Goal: Transaction & Acquisition: Purchase product/service

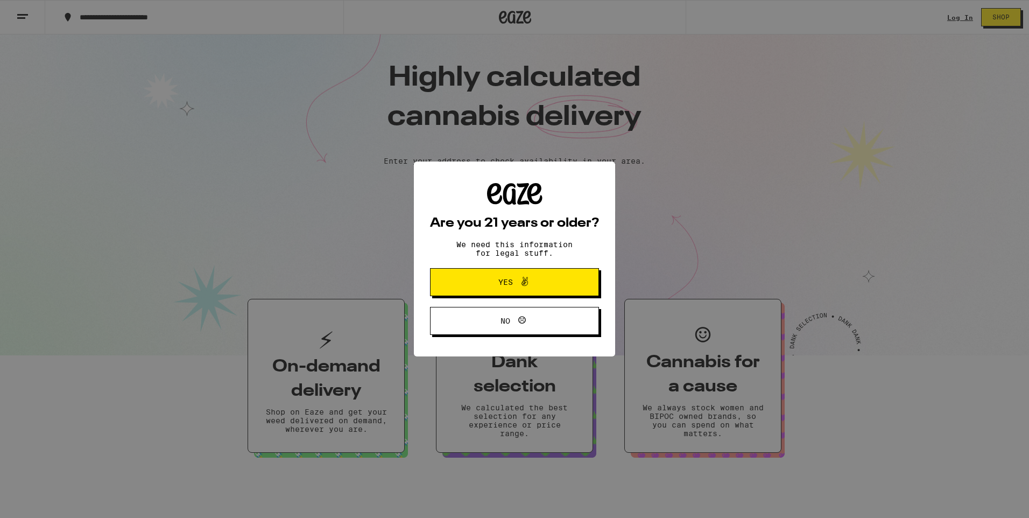
click at [503, 289] on span "Yes" at bounding box center [515, 282] width 82 height 14
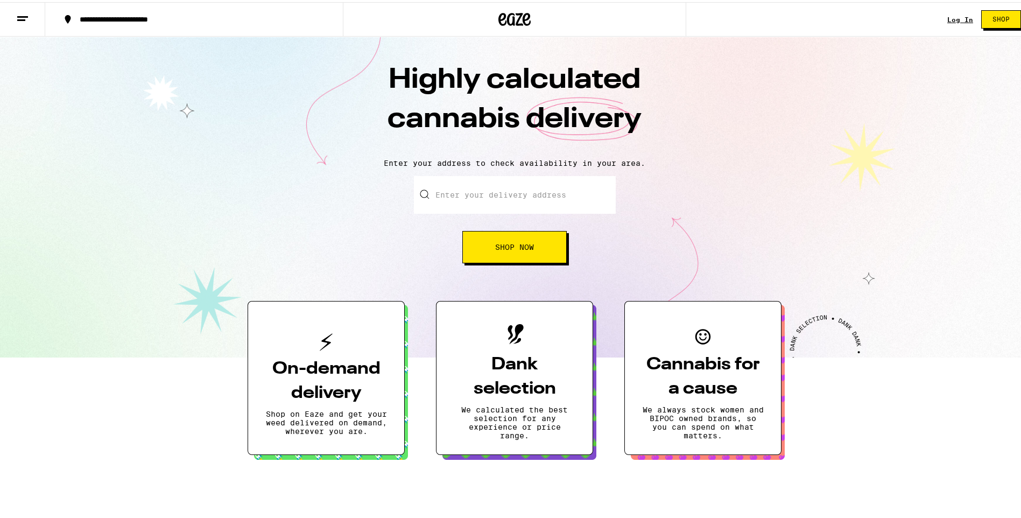
click at [355, 397] on h3 "On-demand delivery" at bounding box center [326, 379] width 122 height 48
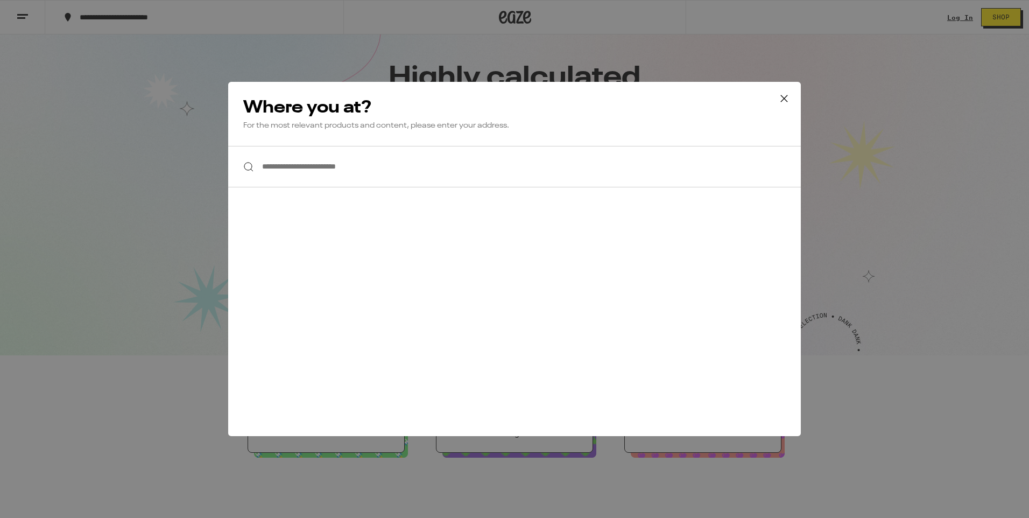
click at [307, 171] on input "**********" at bounding box center [514, 166] width 573 height 41
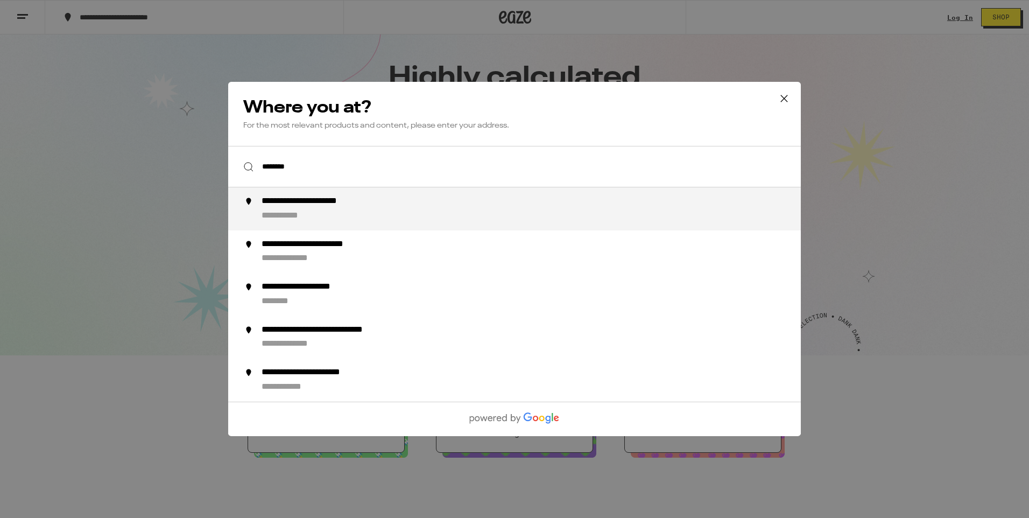
click at [305, 212] on div "**********" at bounding box center [292, 216] width 61 height 11
type input "**********"
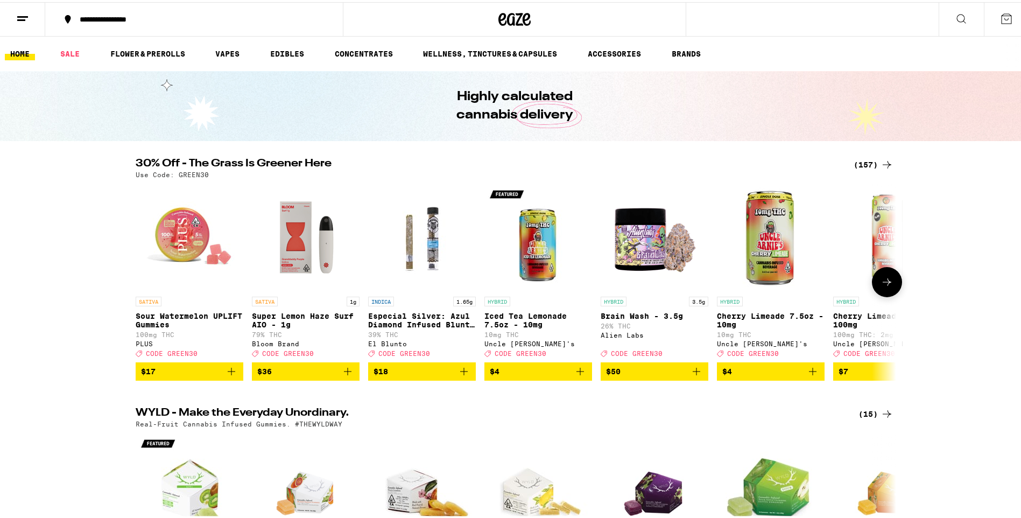
click at [889, 283] on icon at bounding box center [887, 280] width 13 height 13
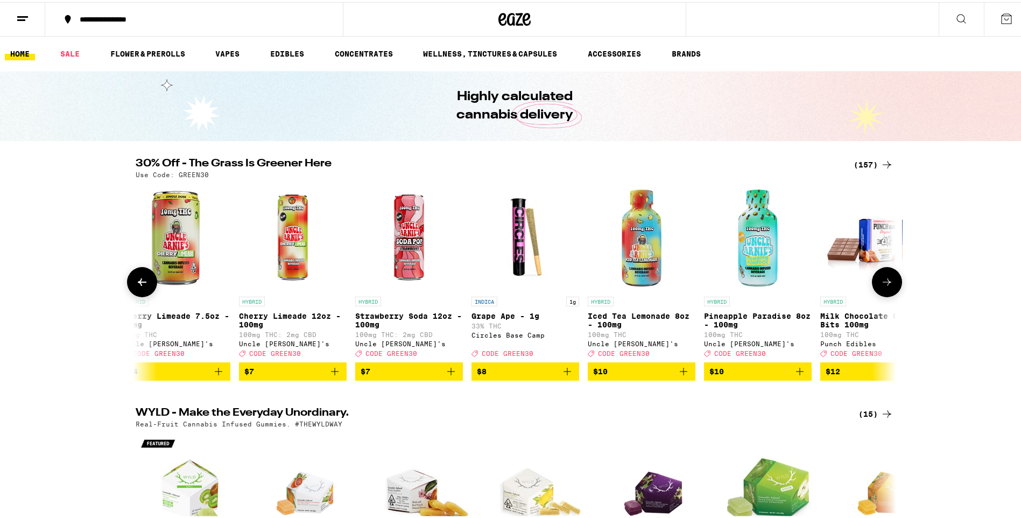
scroll to position [0, 641]
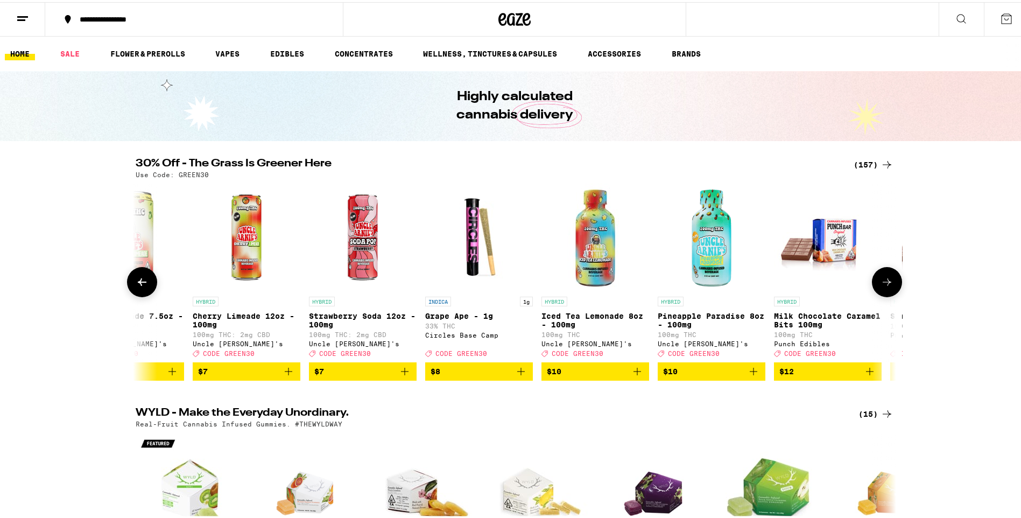
click at [889, 283] on icon at bounding box center [887, 280] width 13 height 13
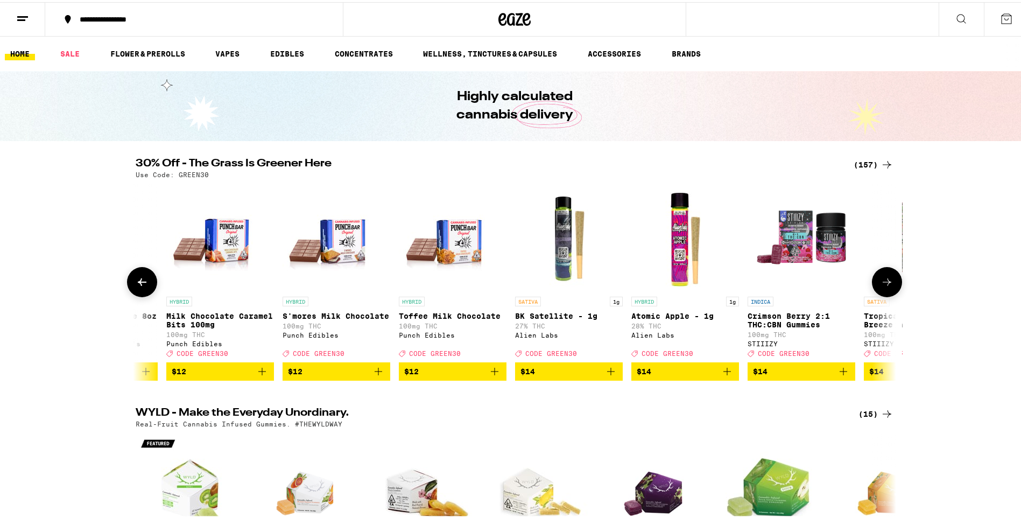
scroll to position [0, 1281]
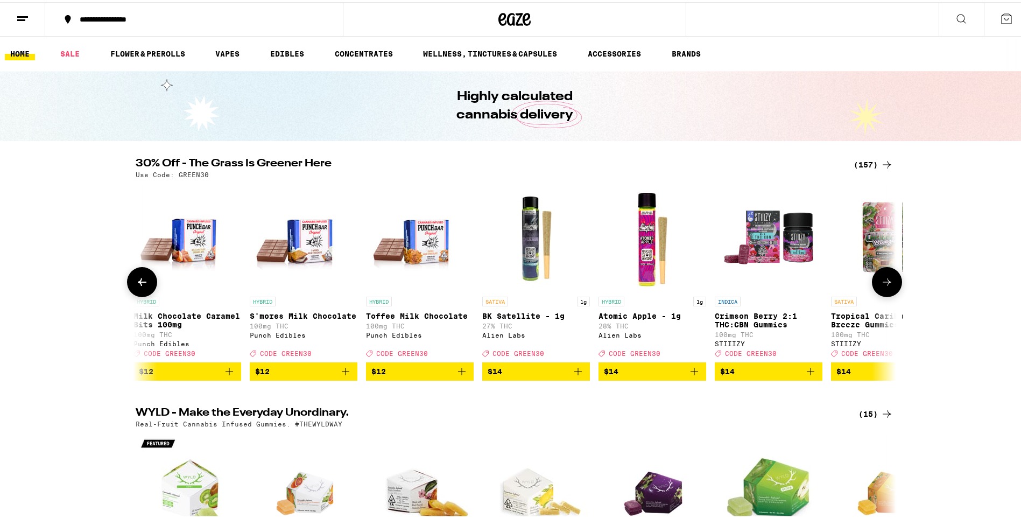
click at [889, 283] on icon at bounding box center [887, 280] width 13 height 13
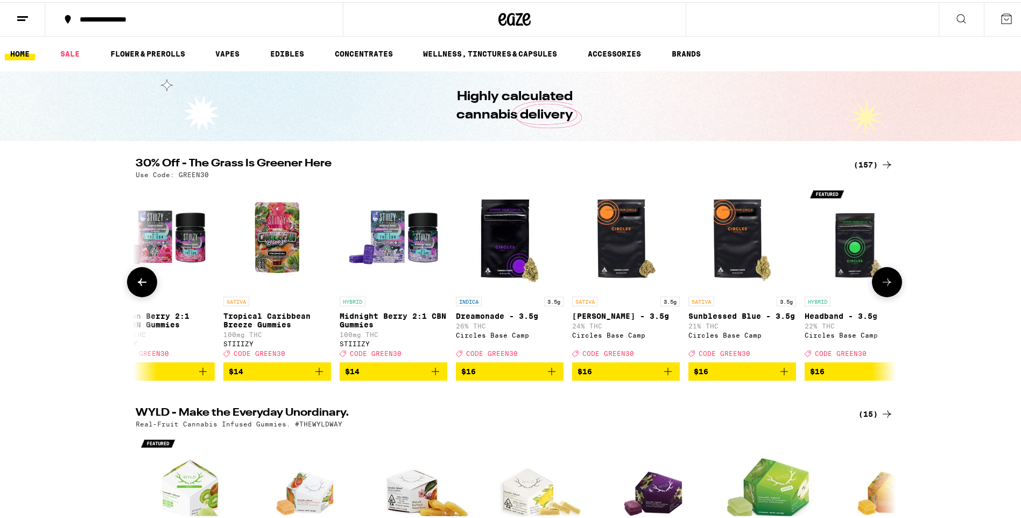
scroll to position [0, 1922]
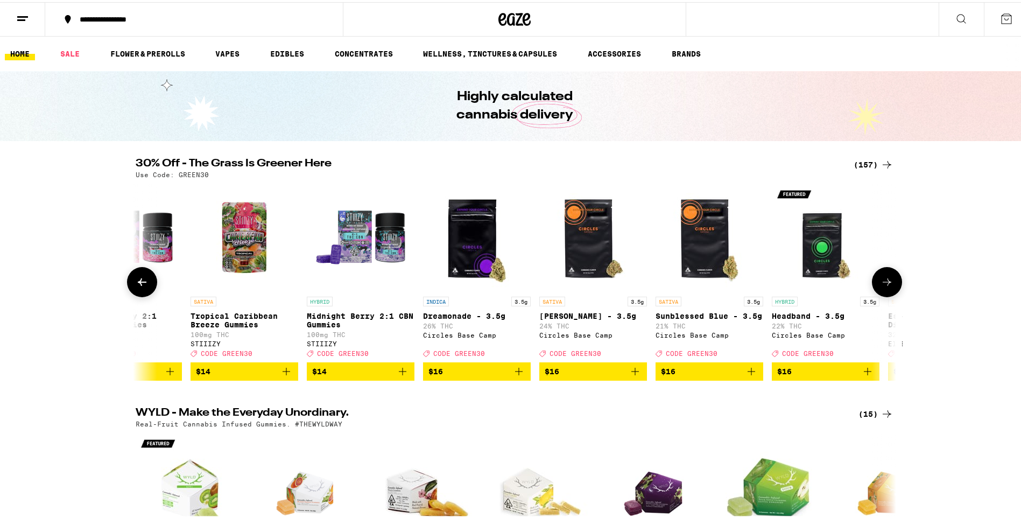
click at [460, 376] on span "$16" at bounding box center [477, 369] width 97 height 13
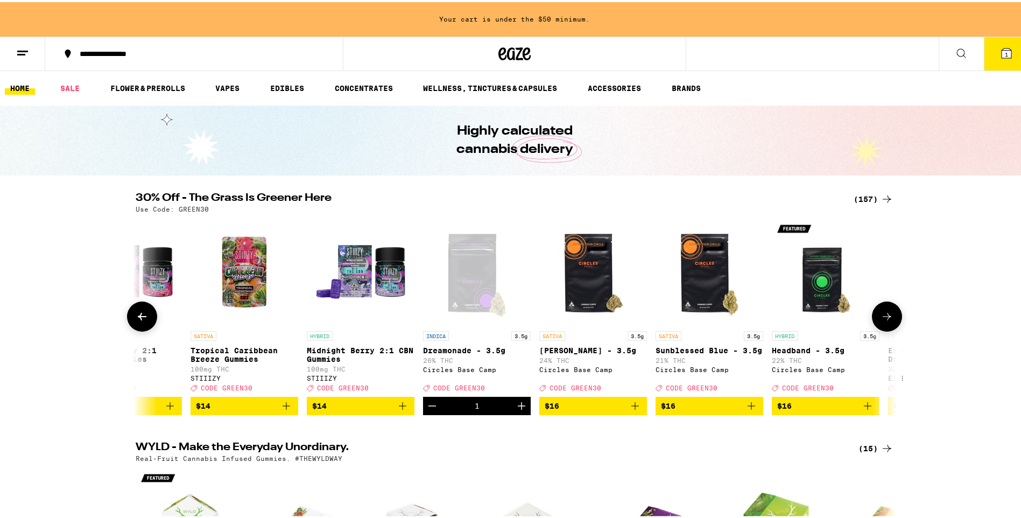
click at [875, 323] on button at bounding box center [887, 314] width 30 height 30
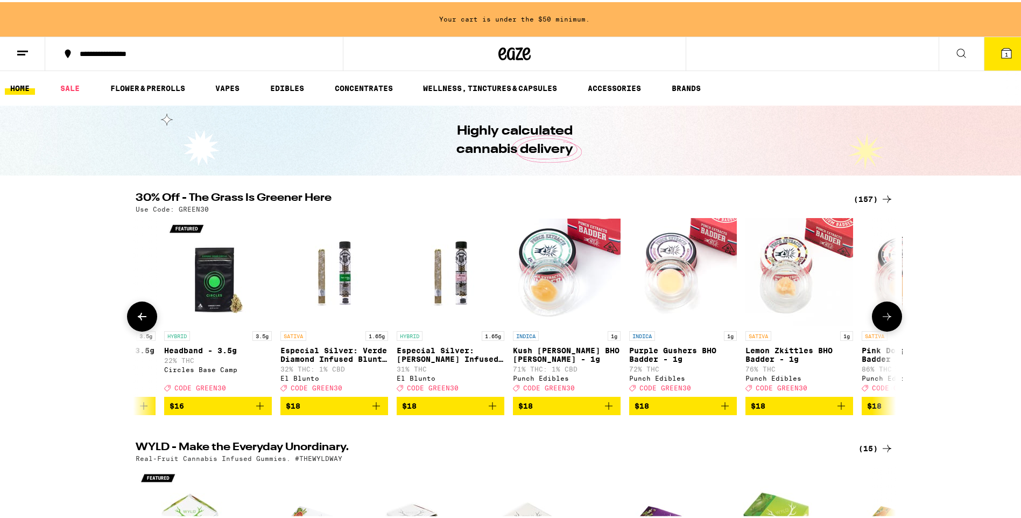
scroll to position [0, 2563]
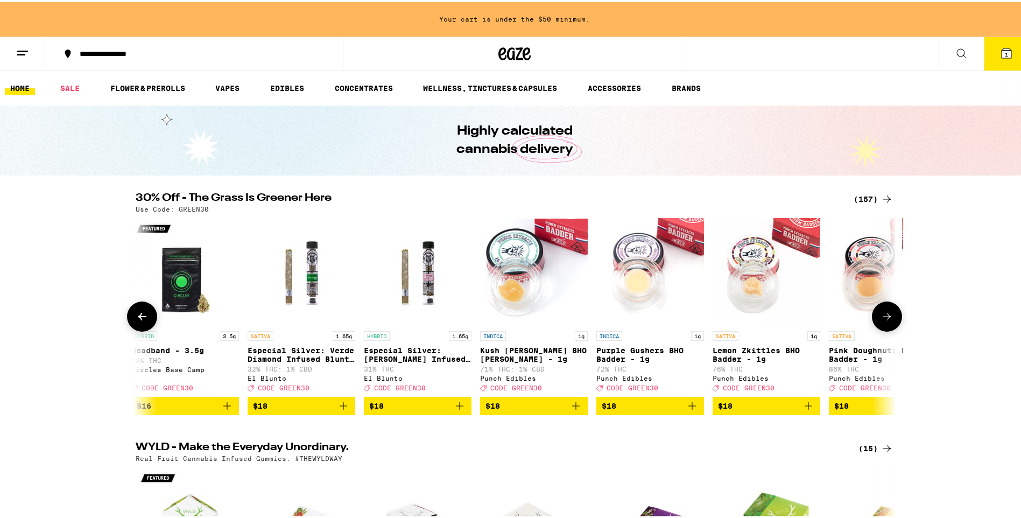
click at [875, 323] on button at bounding box center [887, 314] width 30 height 30
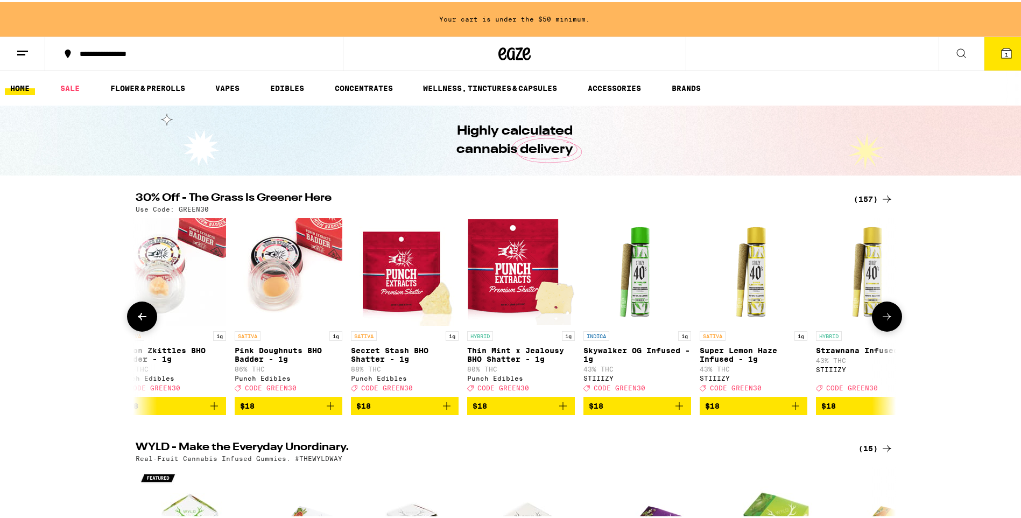
scroll to position [0, 3203]
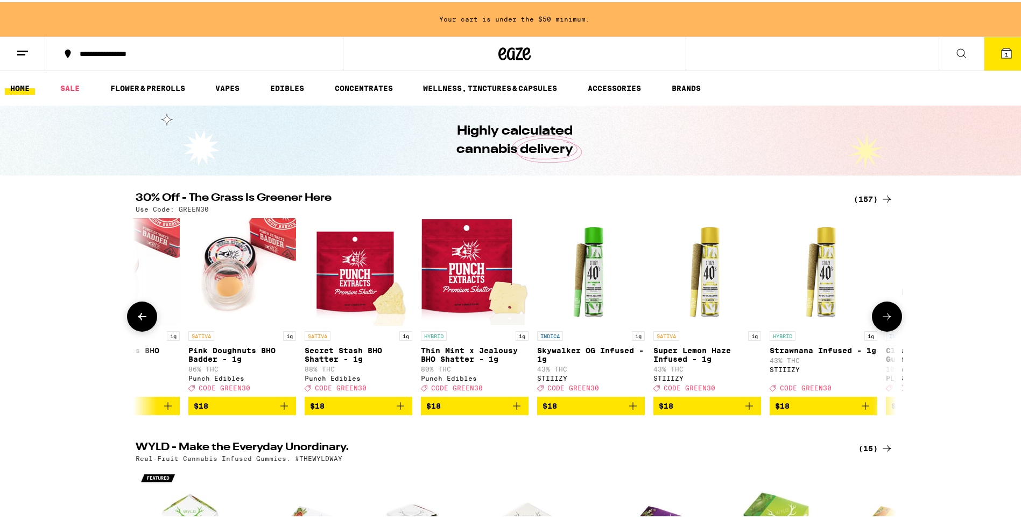
click at [875, 323] on button at bounding box center [887, 314] width 30 height 30
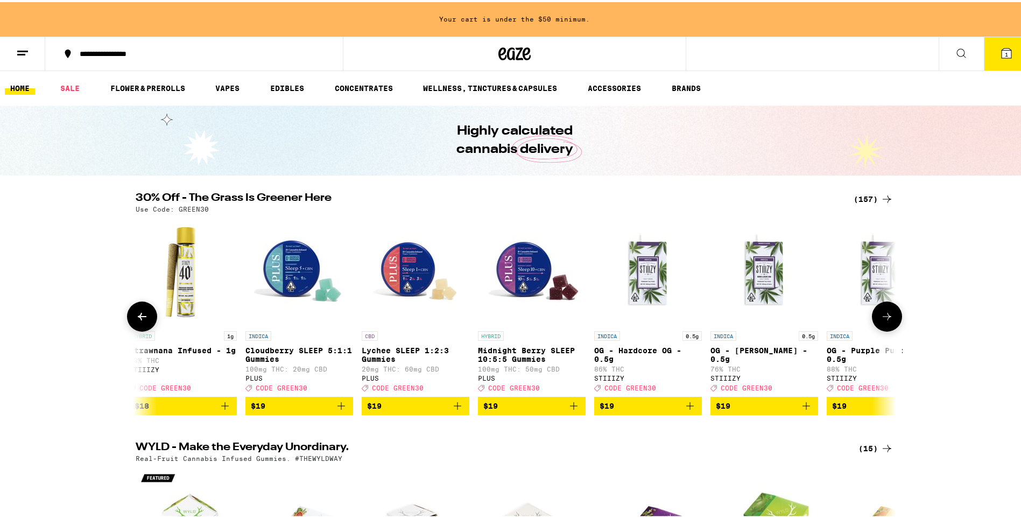
click at [875, 323] on button at bounding box center [887, 314] width 30 height 30
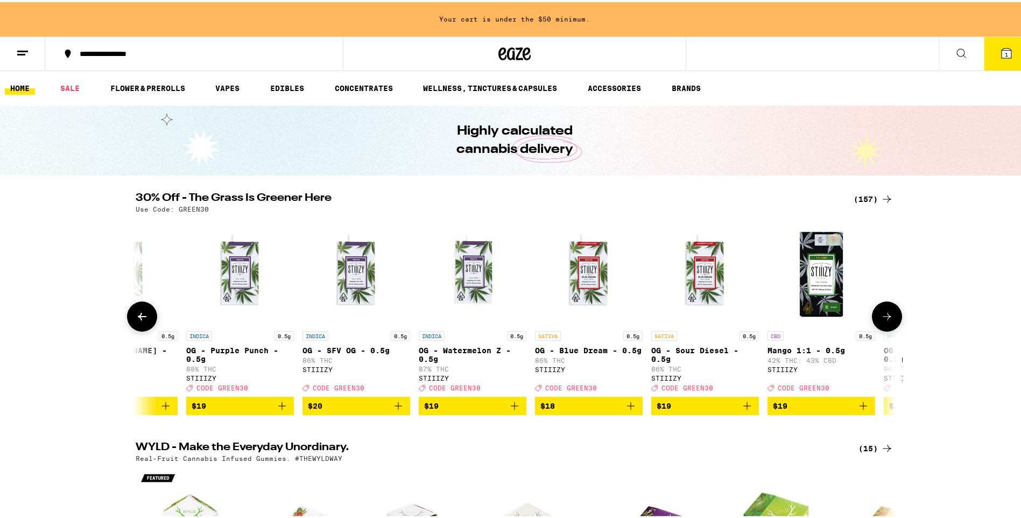
click at [875, 323] on button at bounding box center [887, 314] width 30 height 30
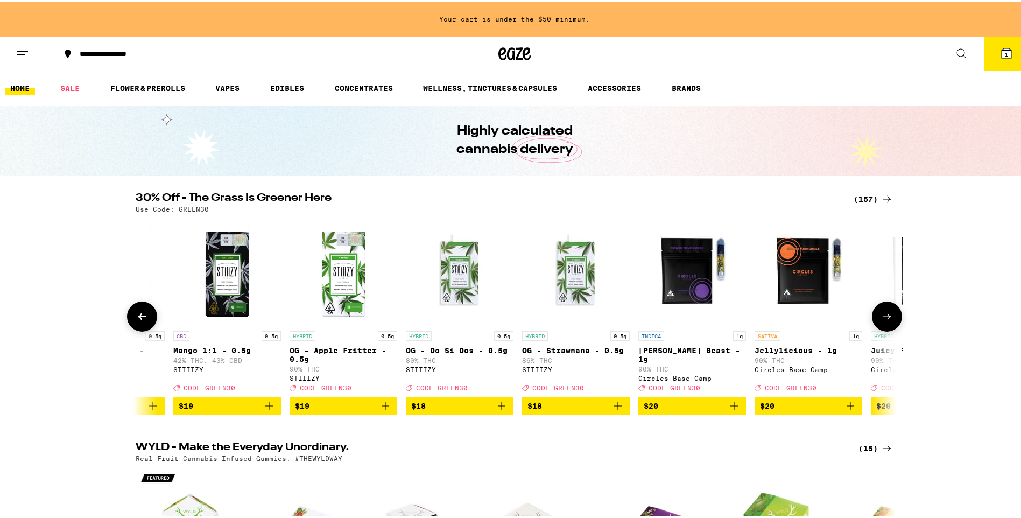
scroll to position [0, 5126]
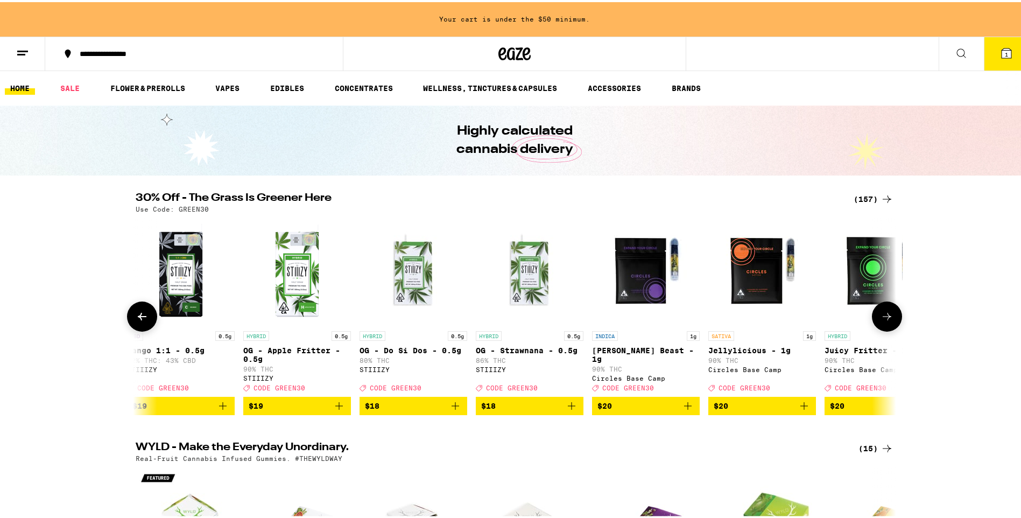
click at [875, 323] on button at bounding box center [887, 314] width 30 height 30
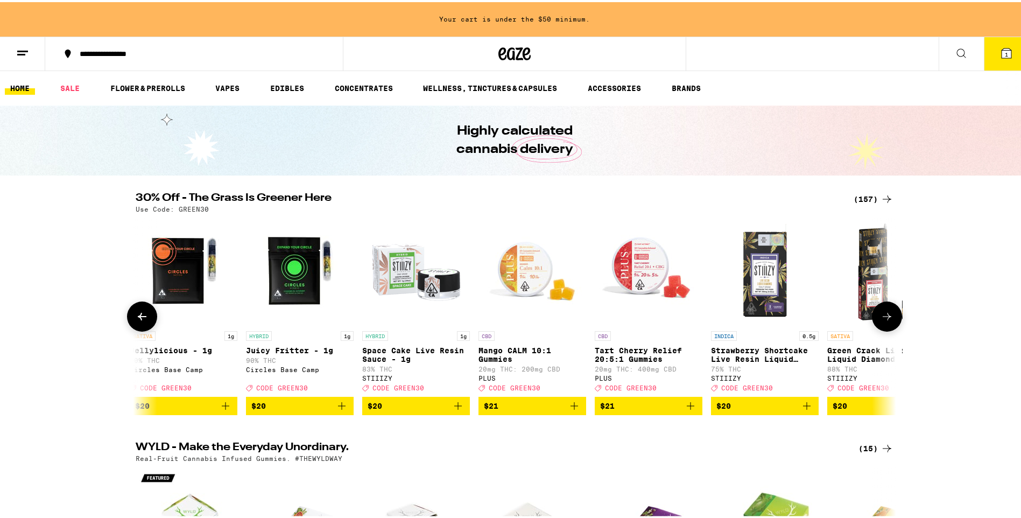
scroll to position [0, 5766]
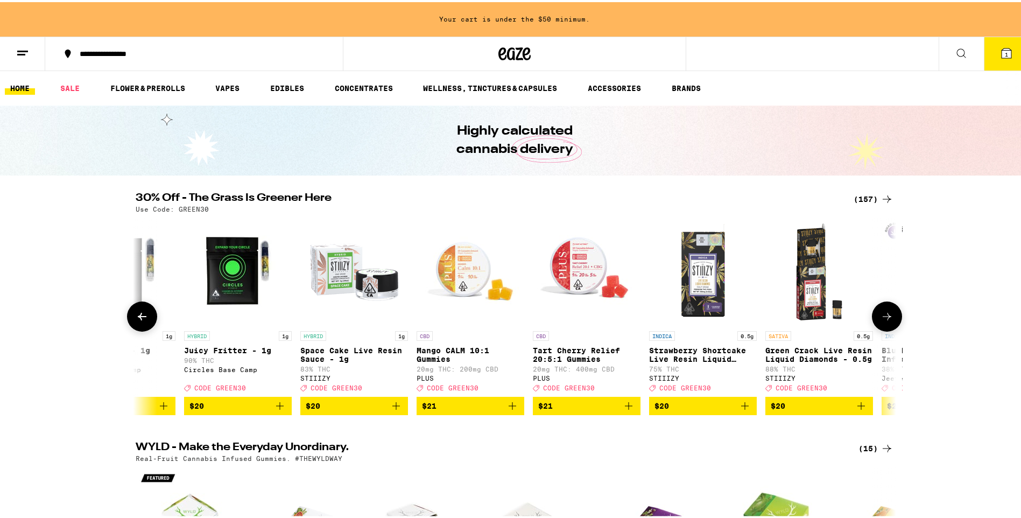
click at [875, 323] on button at bounding box center [887, 314] width 30 height 30
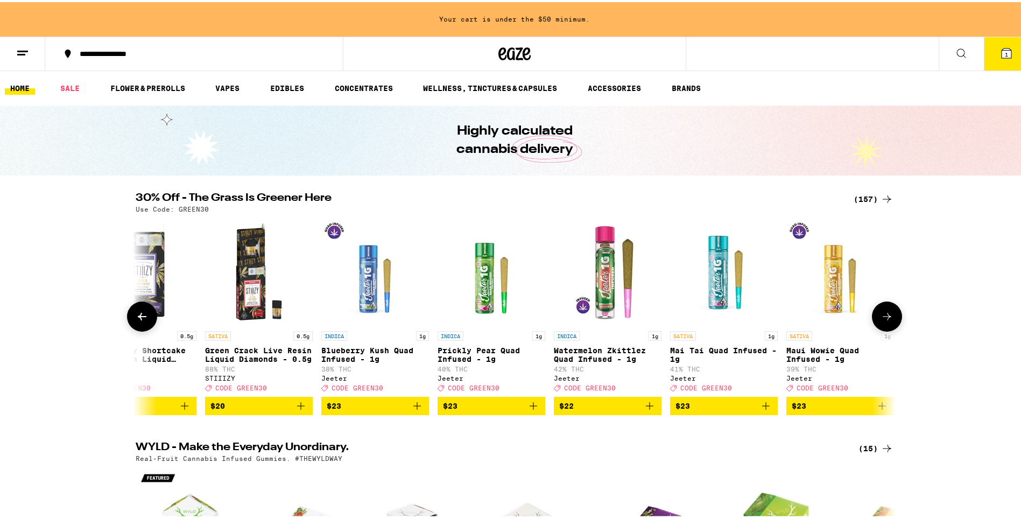
scroll to position [0, 6407]
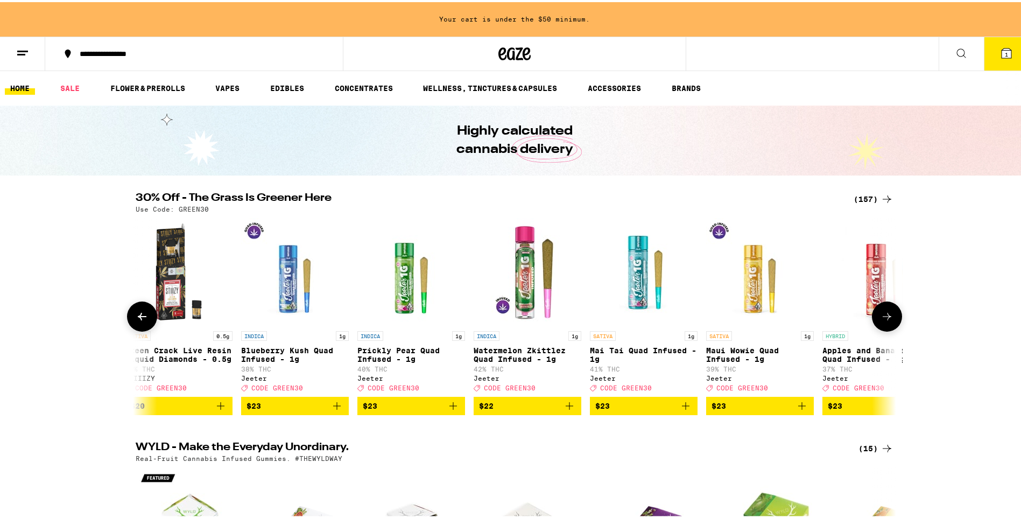
click at [875, 323] on button at bounding box center [887, 314] width 30 height 30
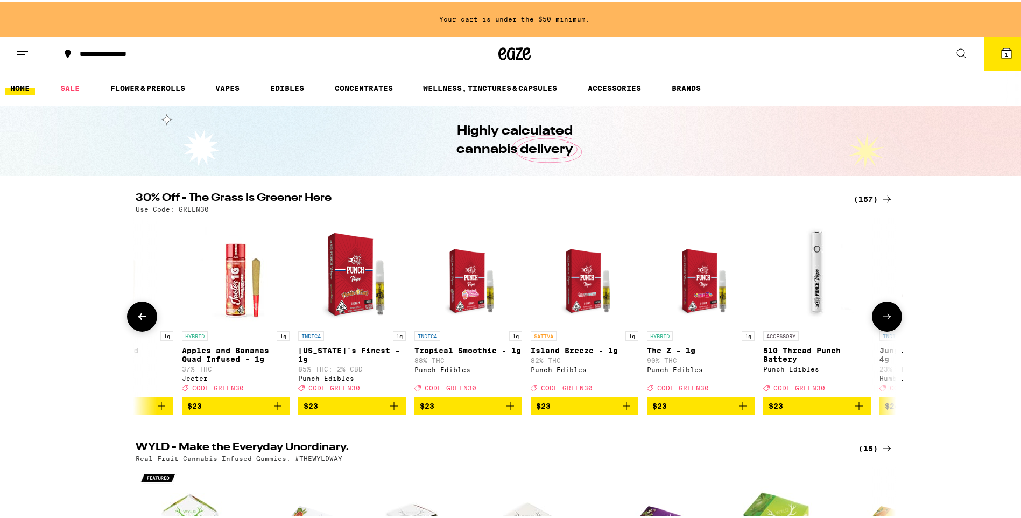
click at [875, 323] on button at bounding box center [887, 314] width 30 height 30
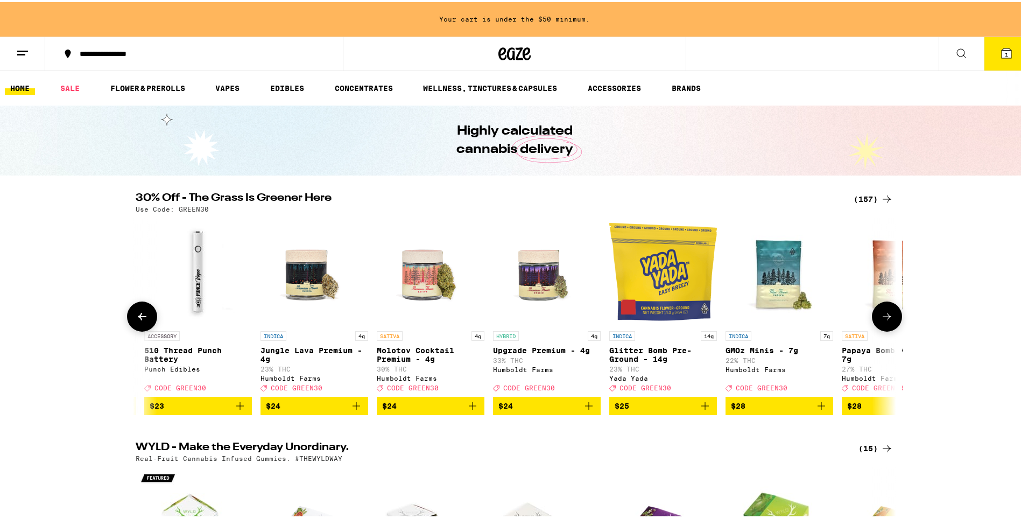
scroll to position [0, 7688]
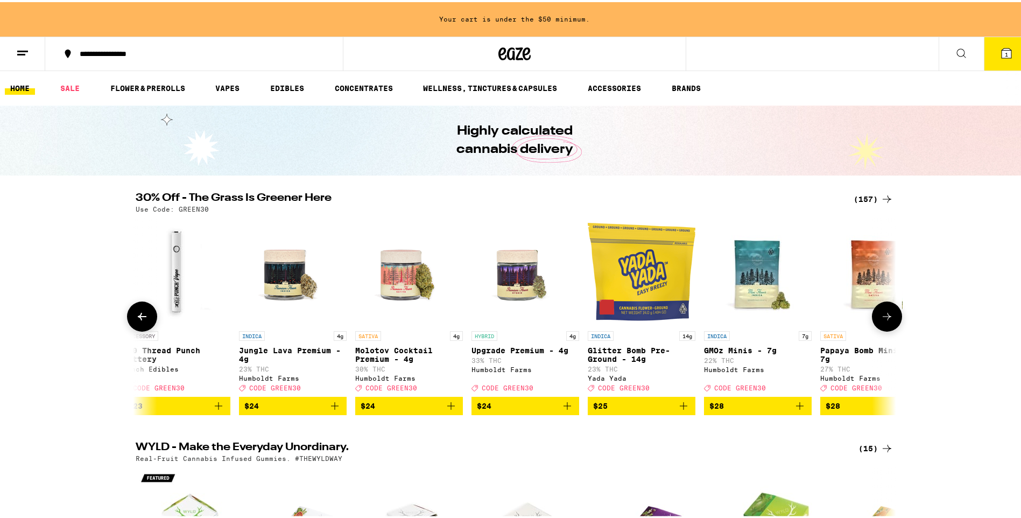
click at [529, 410] on span "$24" at bounding box center [525, 403] width 97 height 13
click at [876, 326] on button at bounding box center [887, 314] width 30 height 30
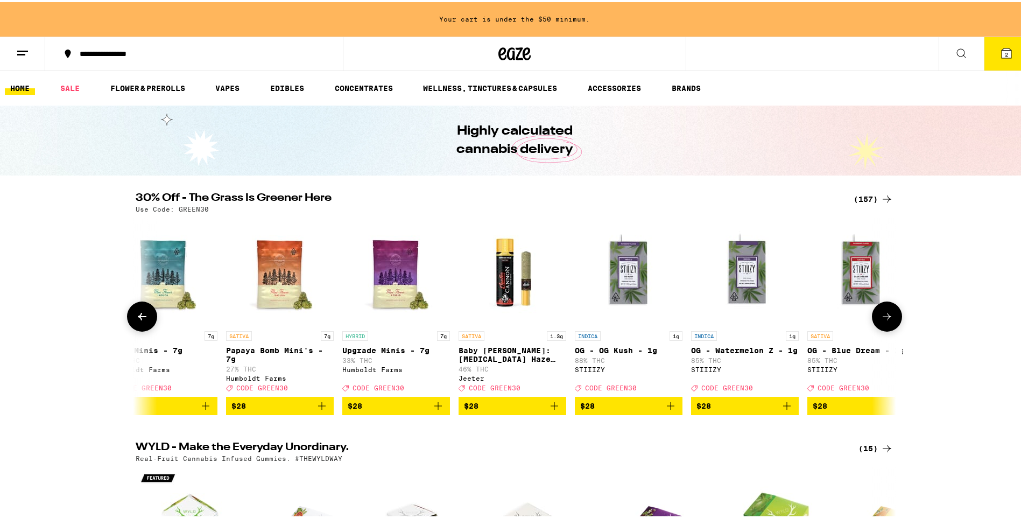
scroll to position [0, 8329]
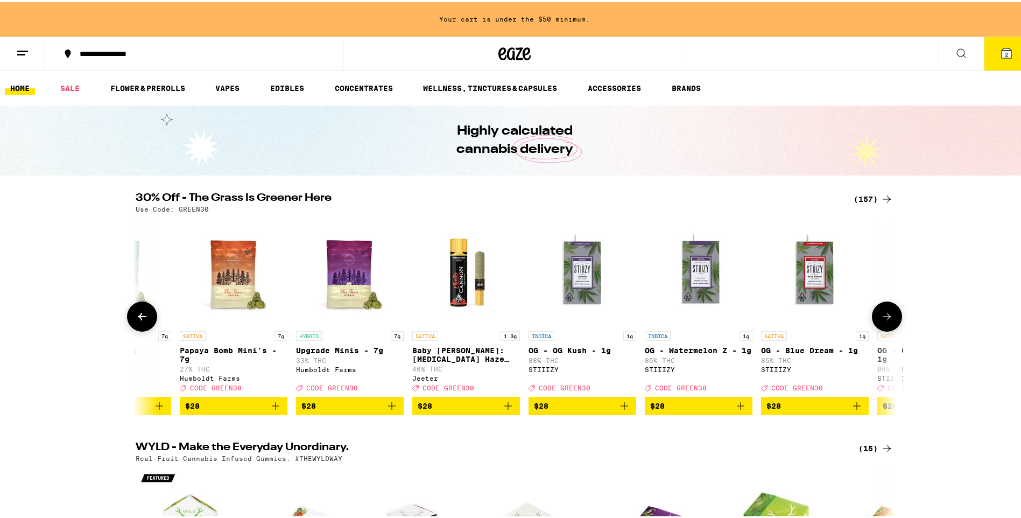
click at [334, 408] on span "$28" at bounding box center [350, 403] width 97 height 13
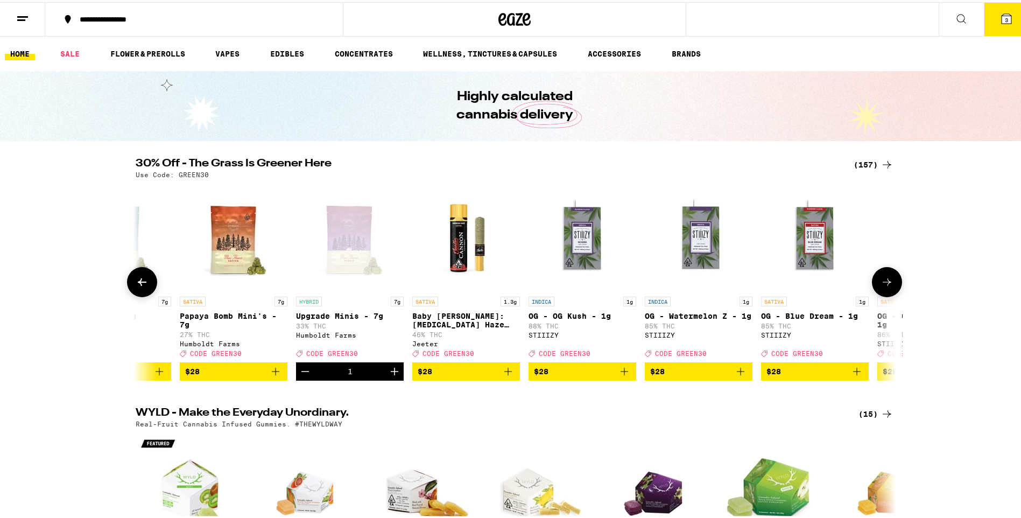
click at [884, 281] on icon at bounding box center [887, 280] width 13 height 13
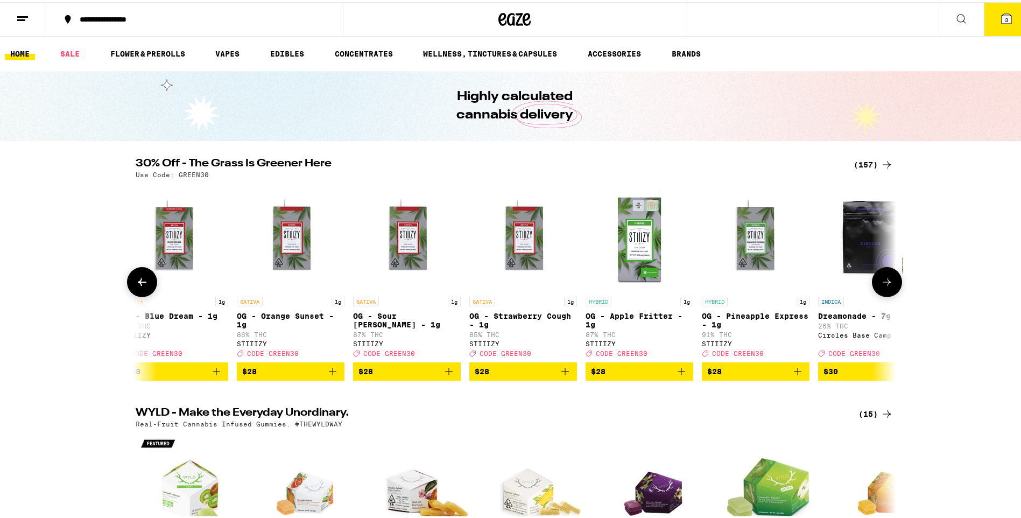
click at [884, 281] on icon at bounding box center [887, 280] width 13 height 13
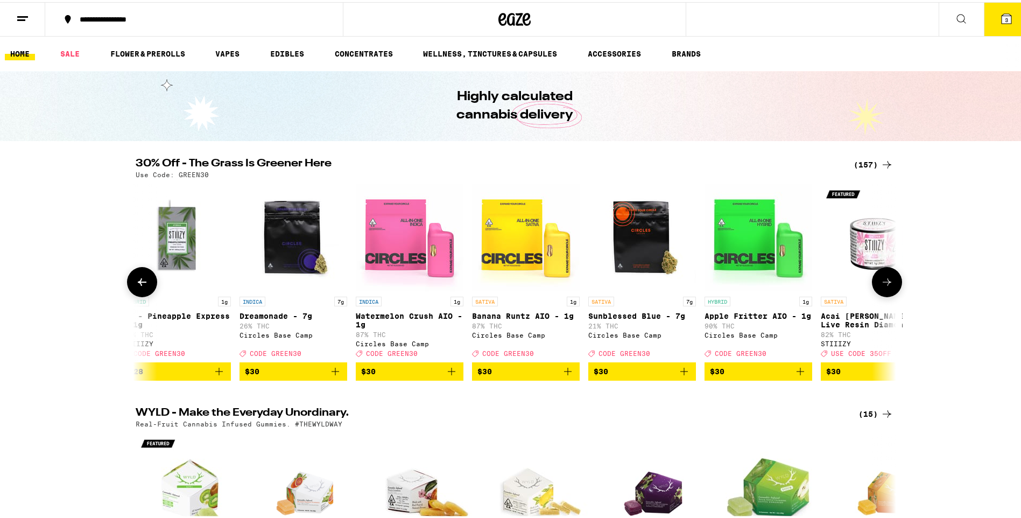
scroll to position [0, 9610]
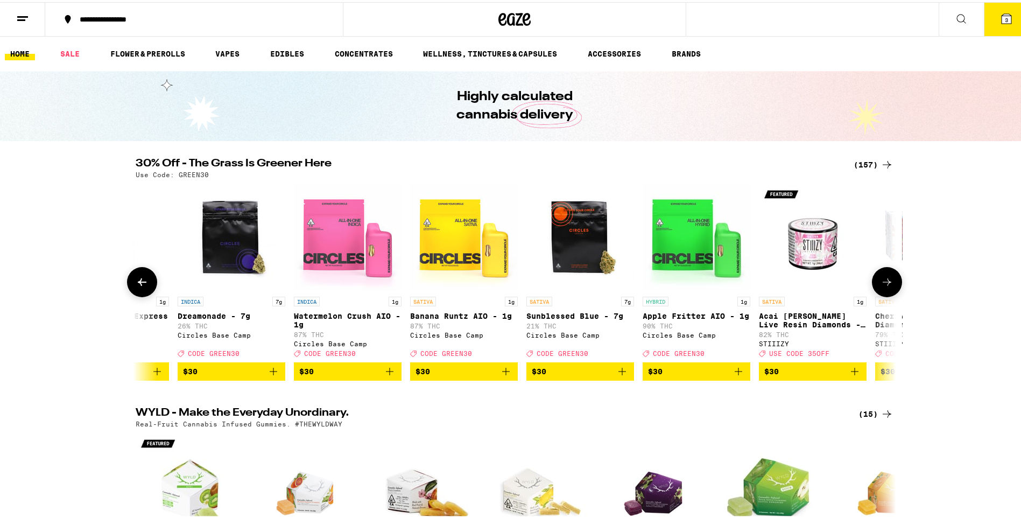
click at [267, 376] on icon "Add to bag" at bounding box center [273, 369] width 13 height 13
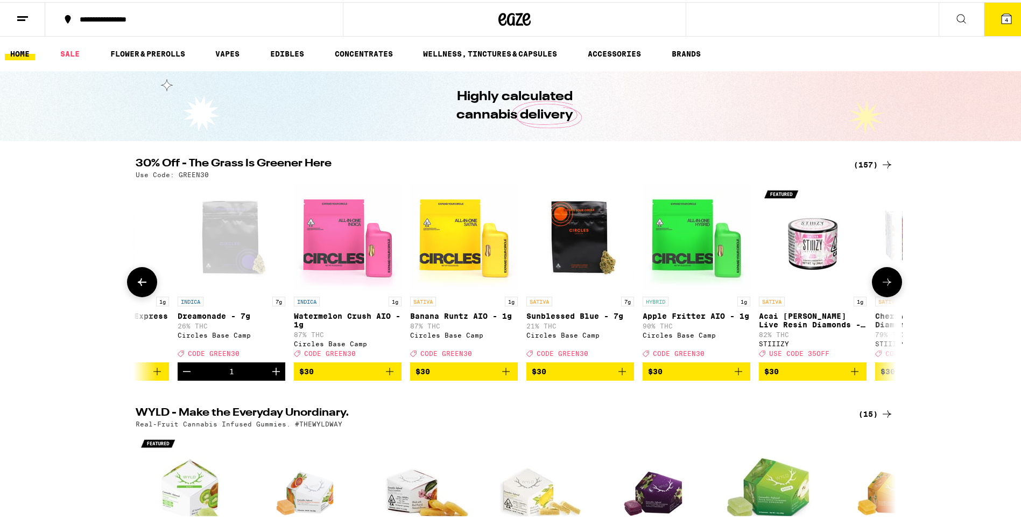
click at [877, 292] on button at bounding box center [887, 280] width 30 height 30
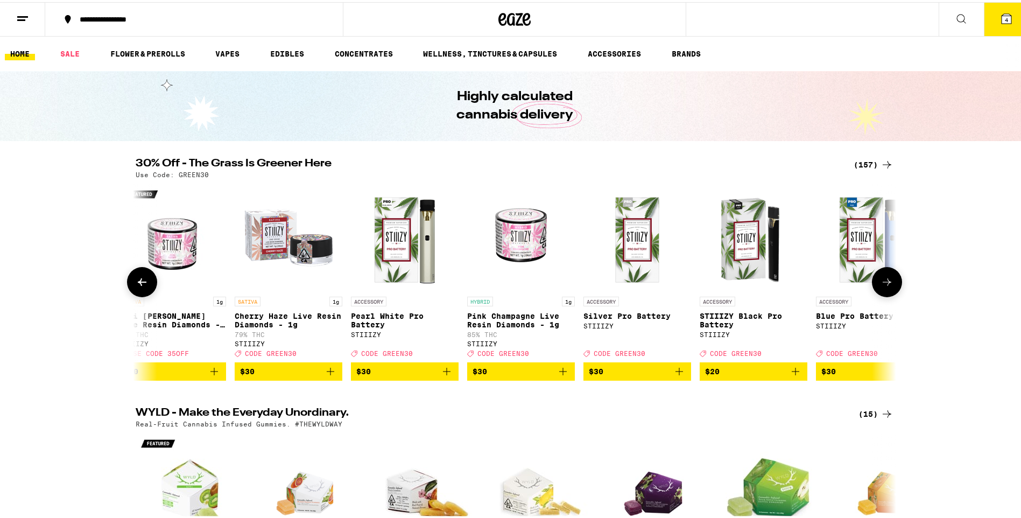
click at [877, 292] on button at bounding box center [887, 280] width 30 height 30
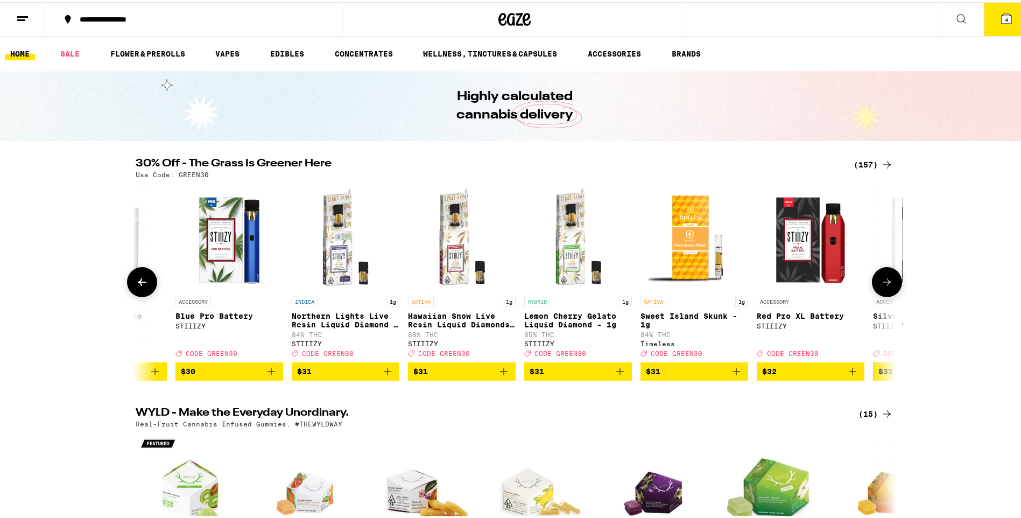
click at [877, 292] on button at bounding box center [887, 280] width 30 height 30
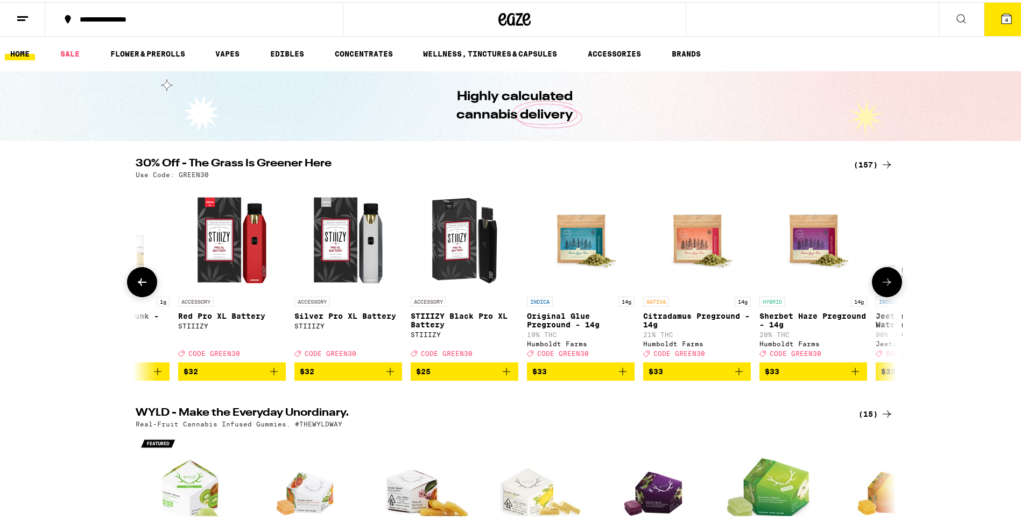
scroll to position [0, 11533]
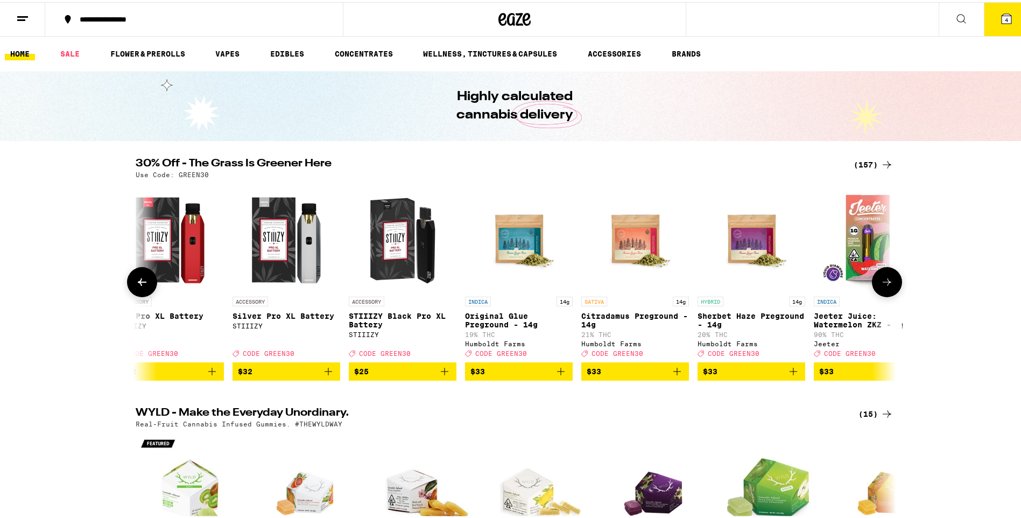
click at [877, 293] on button at bounding box center [887, 280] width 30 height 30
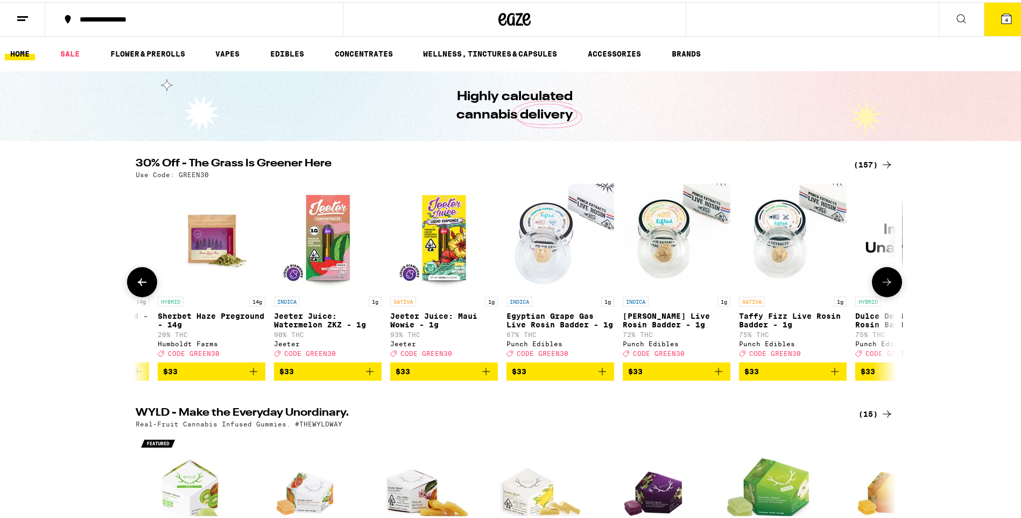
scroll to position [0, 12173]
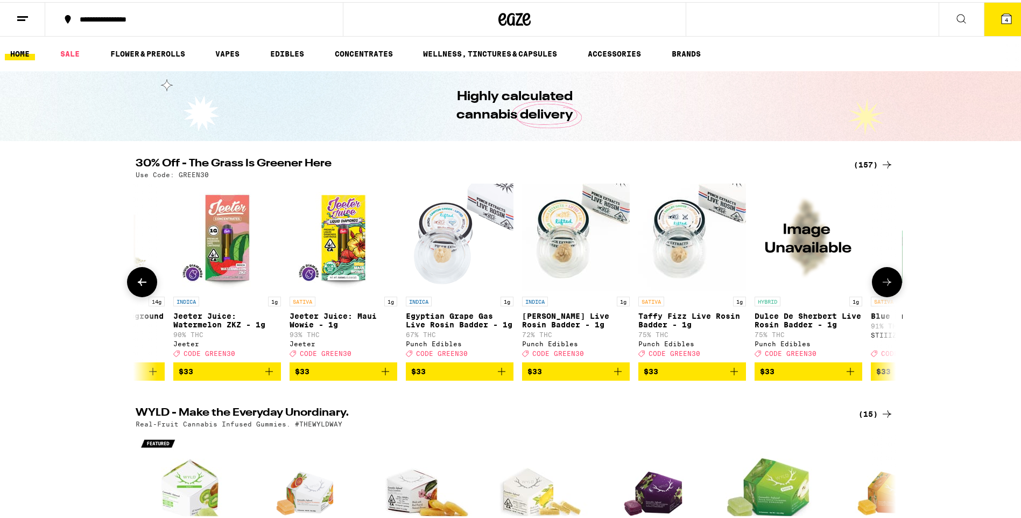
click at [877, 293] on button at bounding box center [887, 280] width 30 height 30
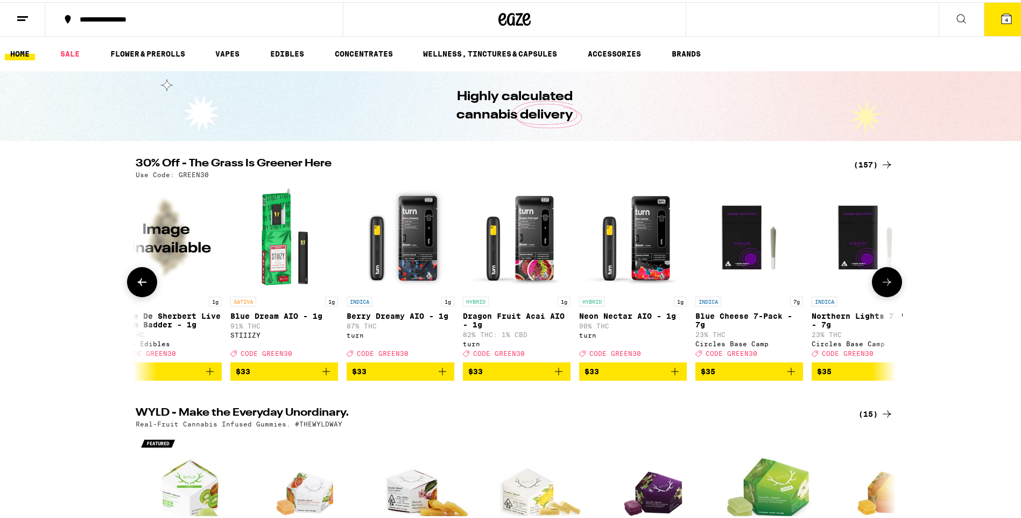
click at [877, 293] on button at bounding box center [887, 280] width 30 height 30
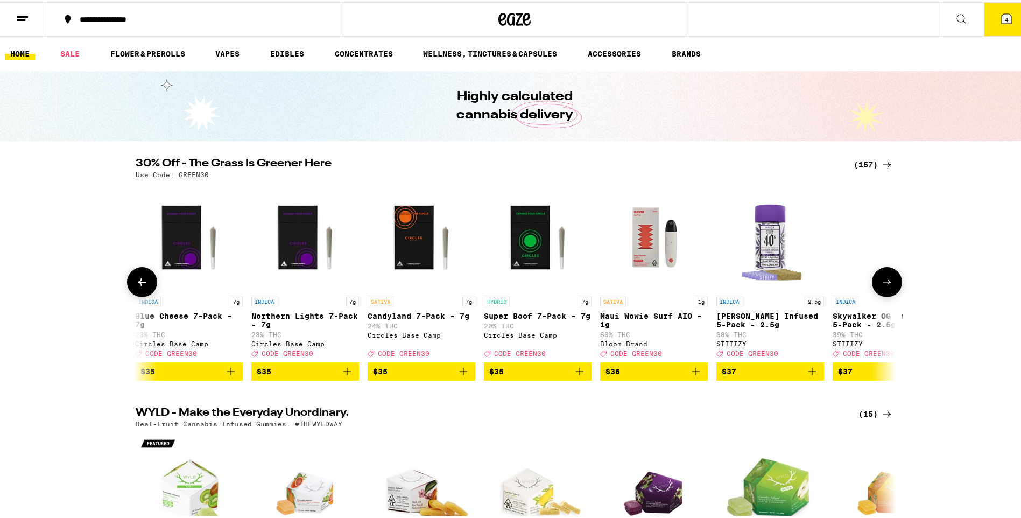
scroll to position [0, 13455]
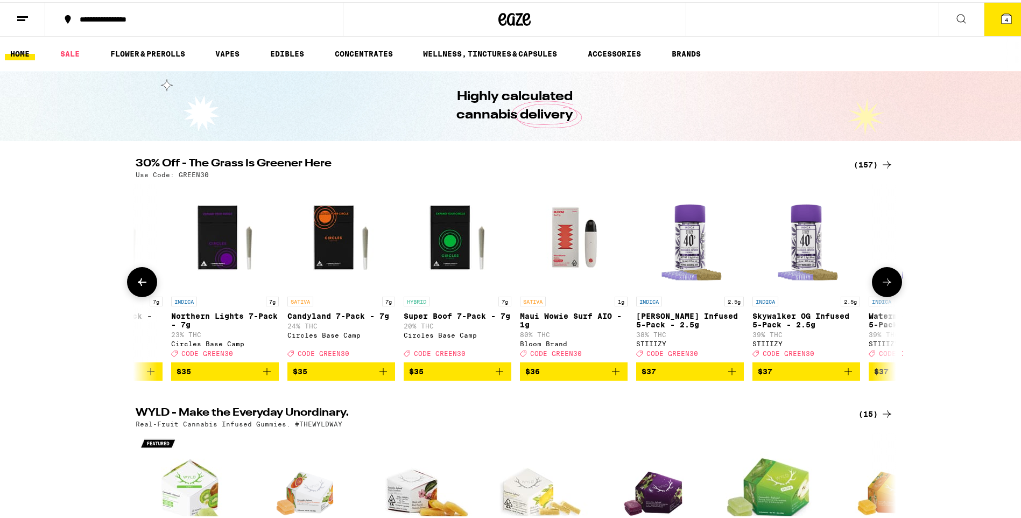
click at [877, 293] on button at bounding box center [887, 280] width 30 height 30
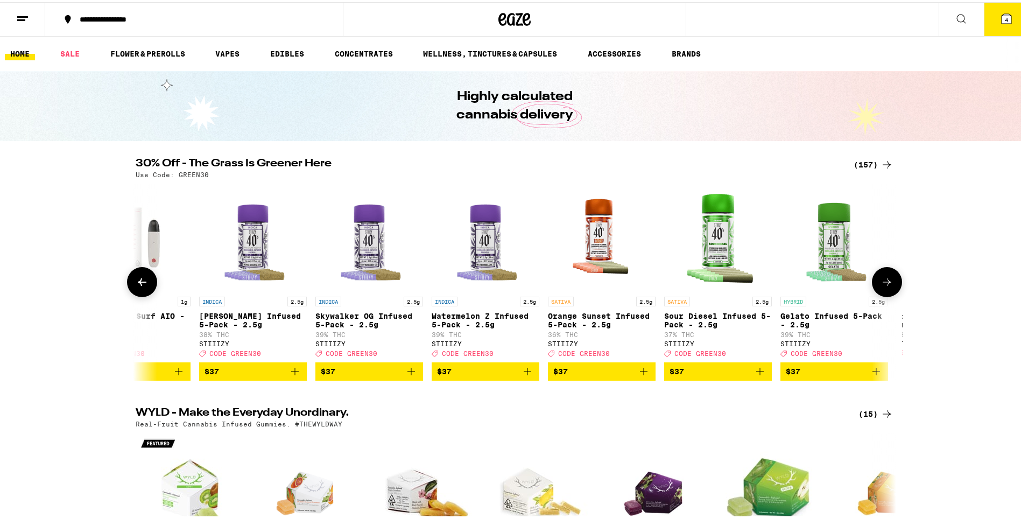
scroll to position [0, 14095]
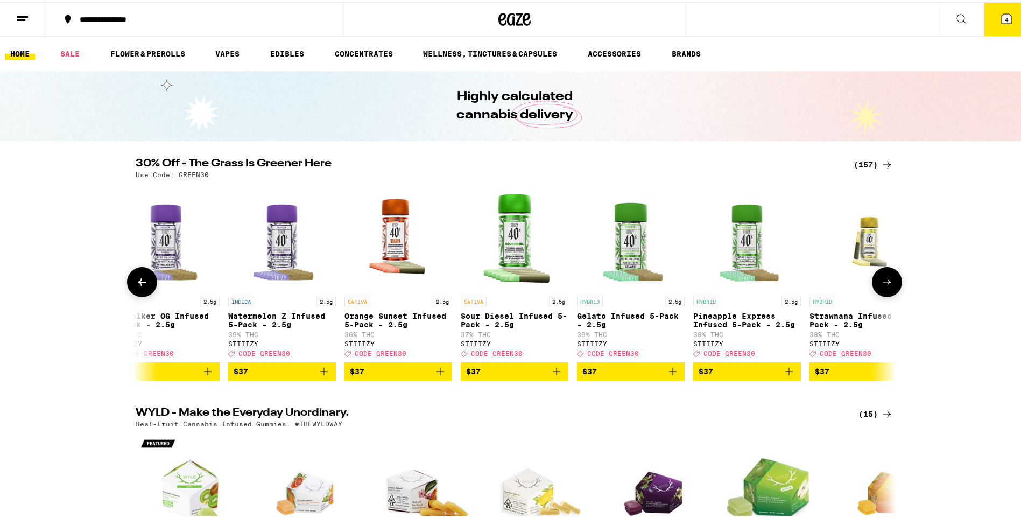
click at [877, 293] on button at bounding box center [887, 280] width 30 height 30
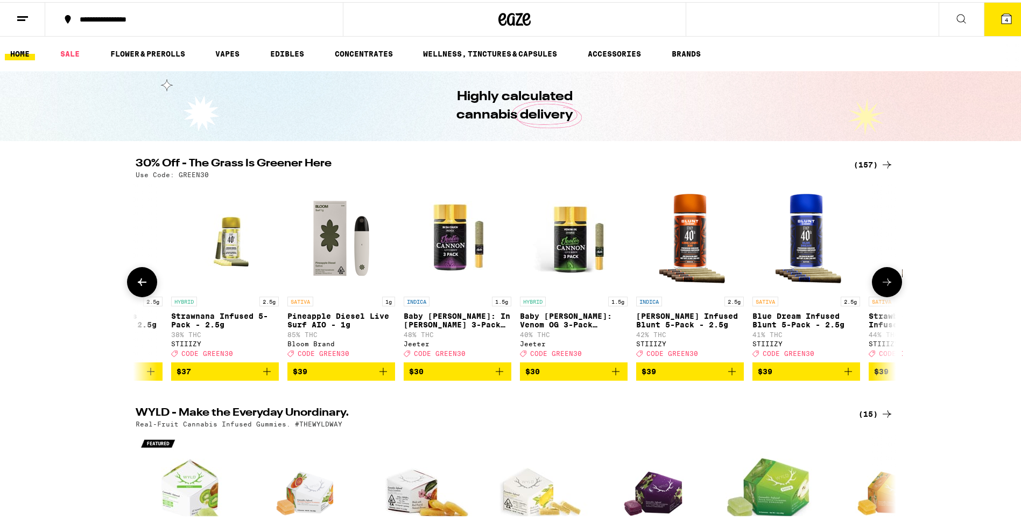
scroll to position [0, 14736]
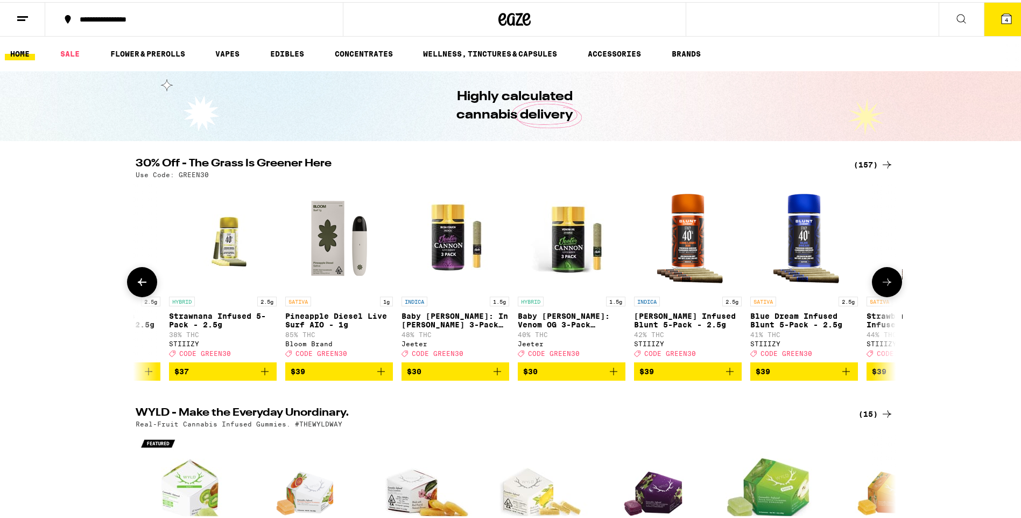
click at [877, 293] on button at bounding box center [887, 280] width 30 height 30
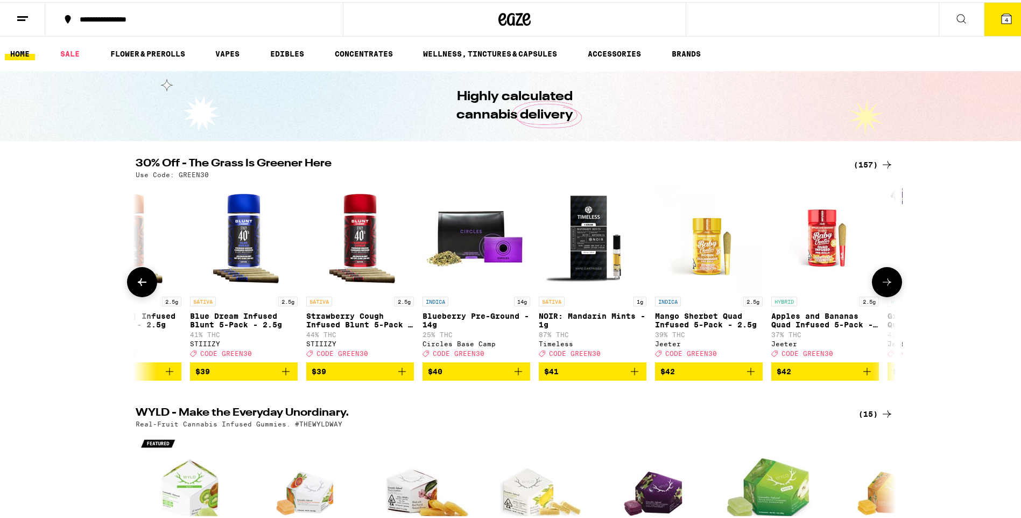
scroll to position [0, 15377]
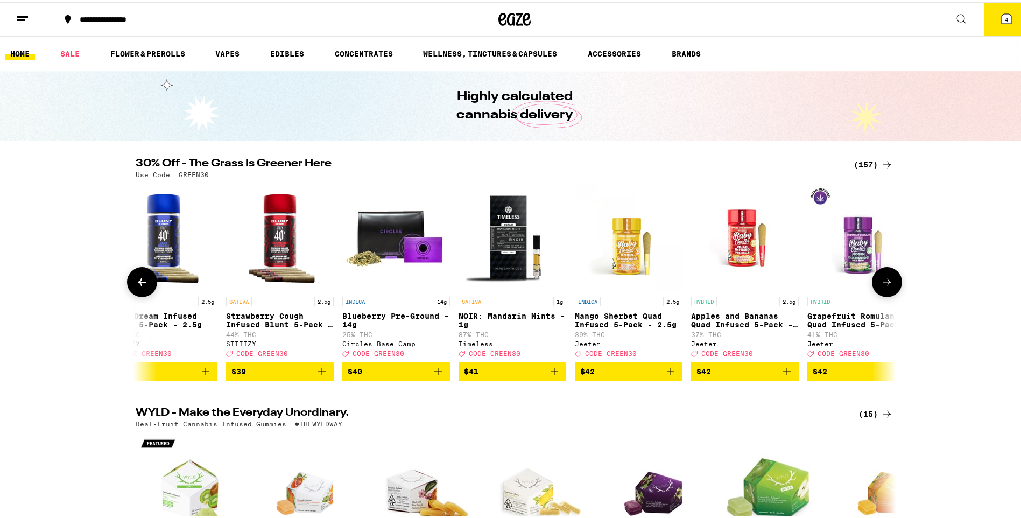
click at [877, 293] on button at bounding box center [887, 280] width 30 height 30
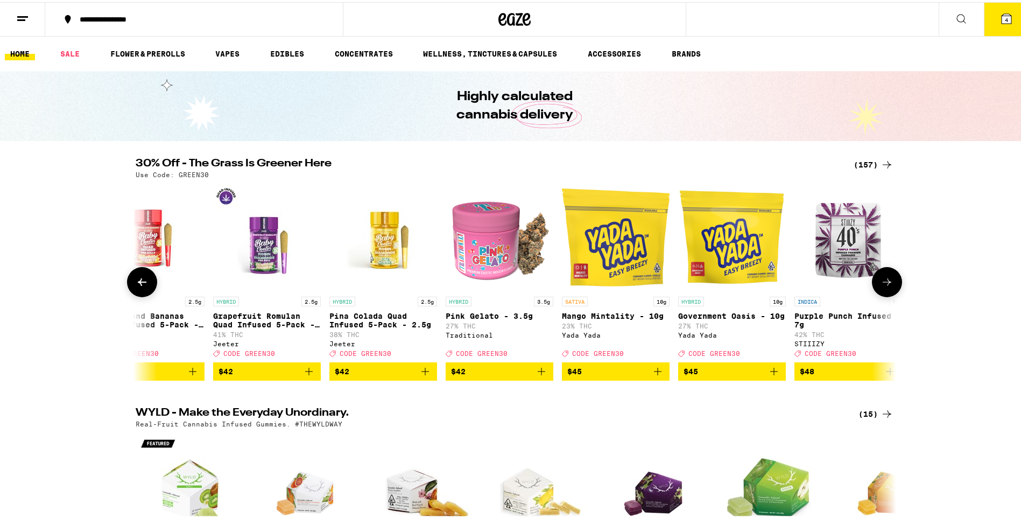
scroll to position [0, 16017]
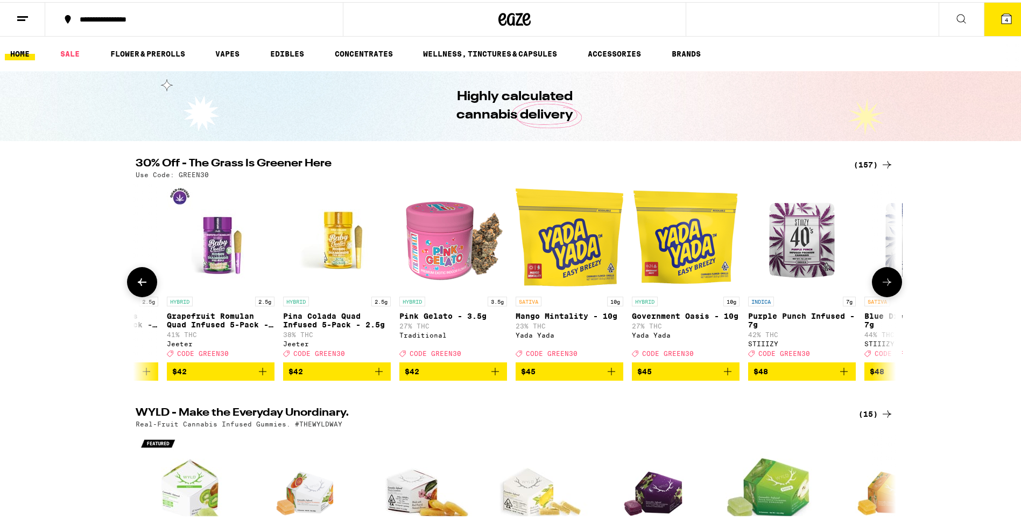
click at [877, 293] on button at bounding box center [887, 280] width 30 height 30
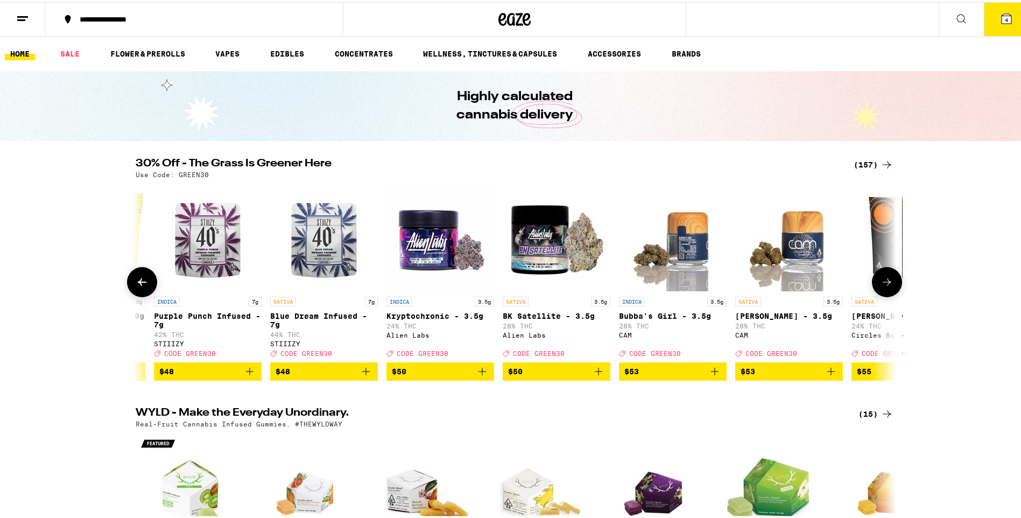
scroll to position [0, 16658]
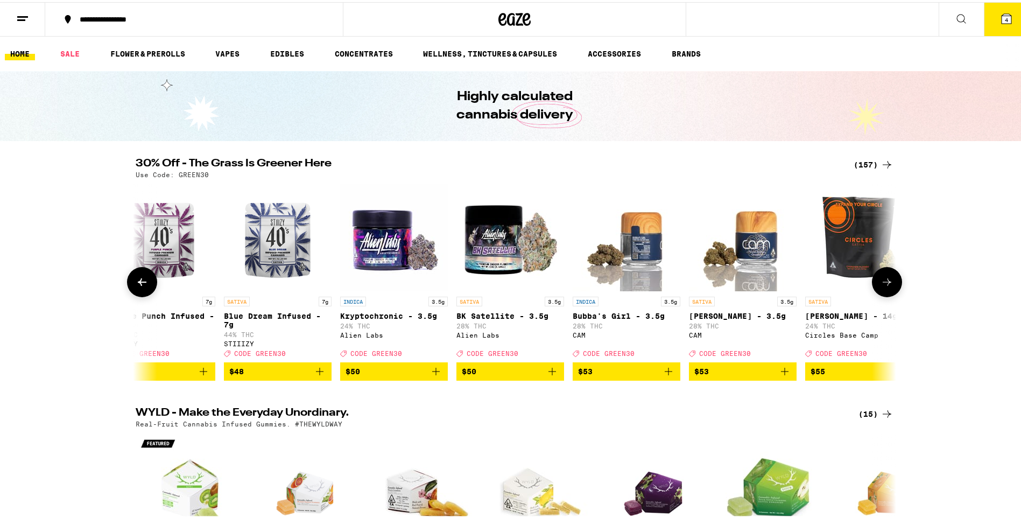
click at [877, 293] on button at bounding box center [887, 280] width 30 height 30
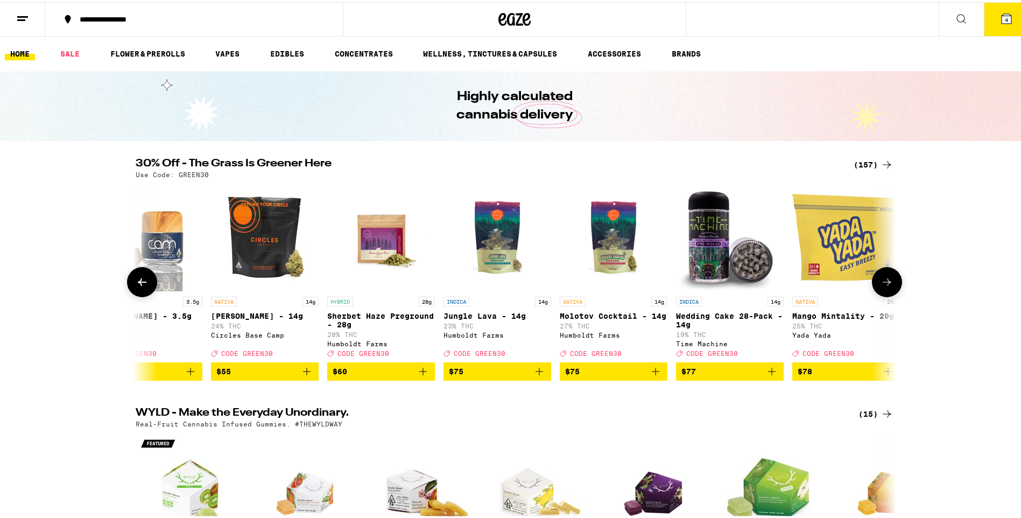
scroll to position [0, 17299]
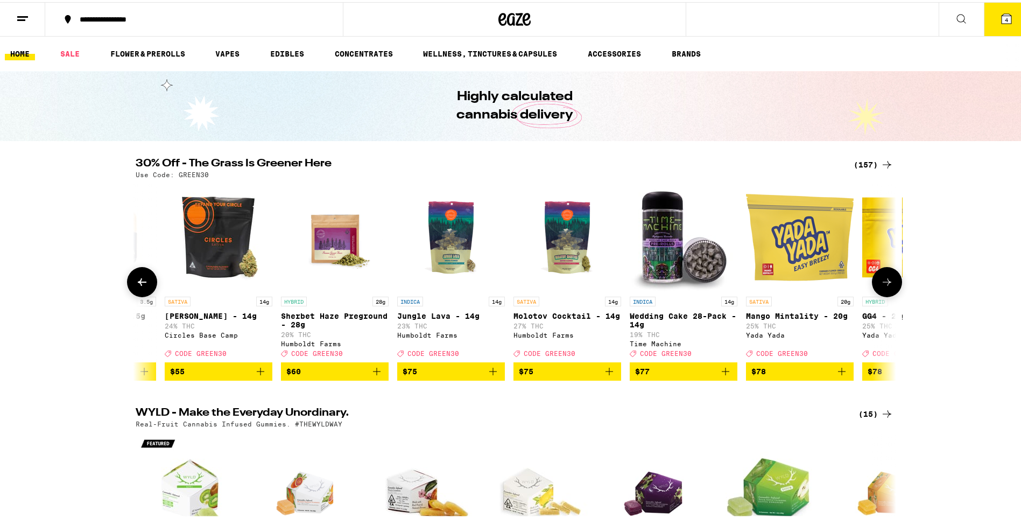
click at [877, 293] on button at bounding box center [887, 280] width 30 height 30
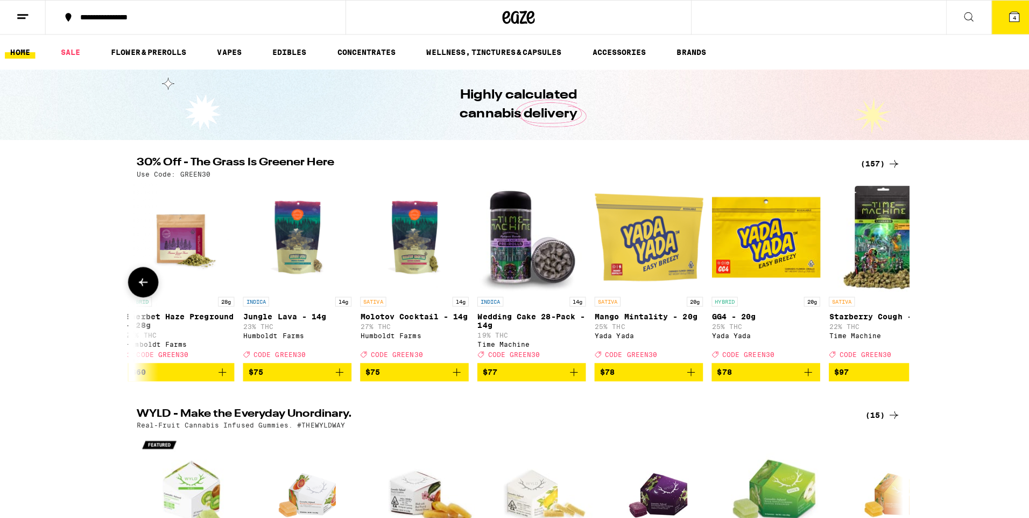
scroll to position [0, 17500]
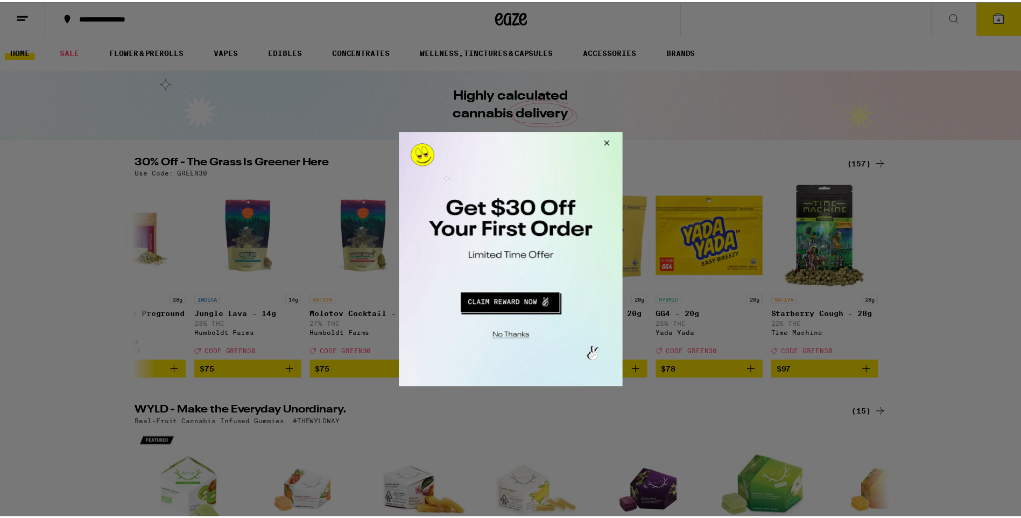
drag, startPoint x: 606, startPoint y: 140, endPoint x: 1069, endPoint y: 282, distance: 483.8
click at [606, 140] on button "Close Modal" at bounding box center [606, 144] width 29 height 26
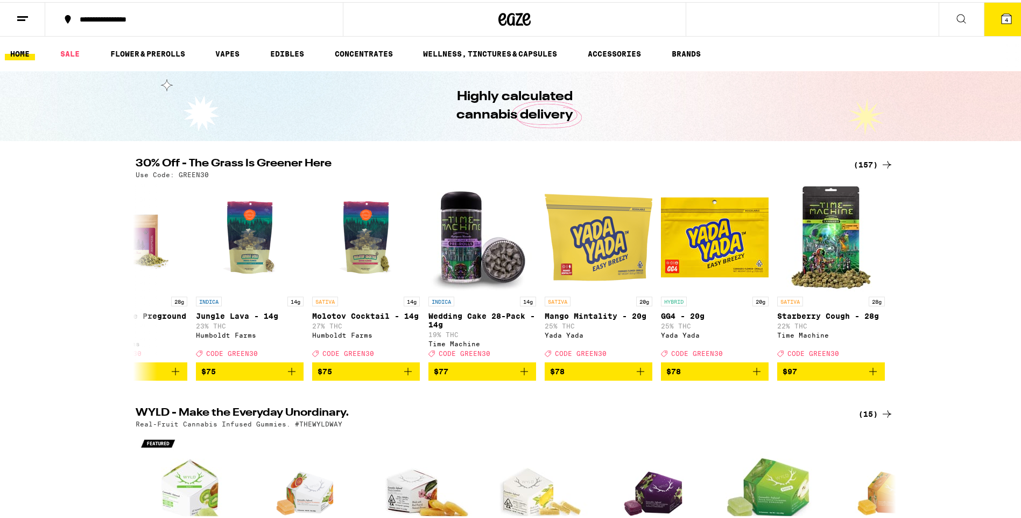
click at [1002, 17] on icon at bounding box center [1007, 17] width 10 height 10
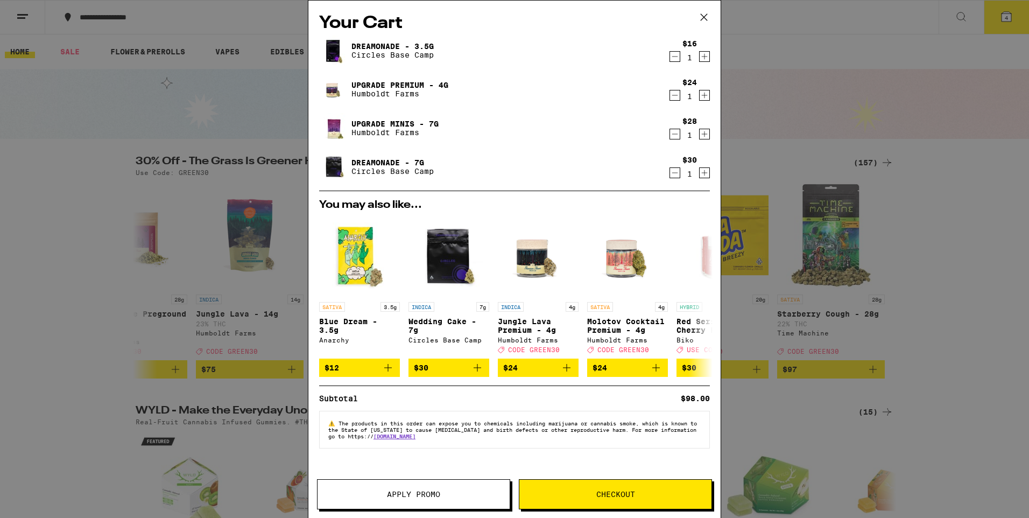
click at [675, 59] on icon "Decrement" at bounding box center [675, 56] width 10 height 13
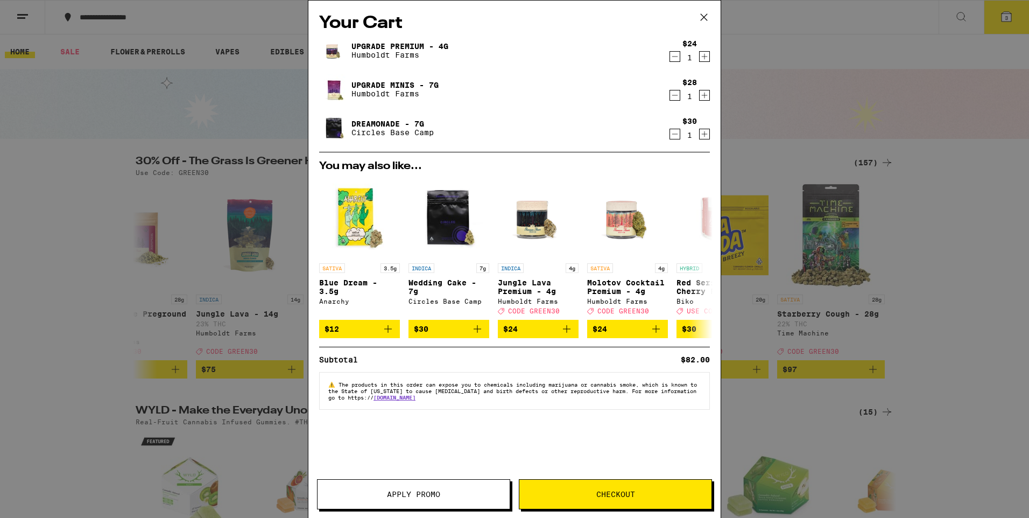
click at [613, 492] on span "Checkout" at bounding box center [616, 494] width 39 height 8
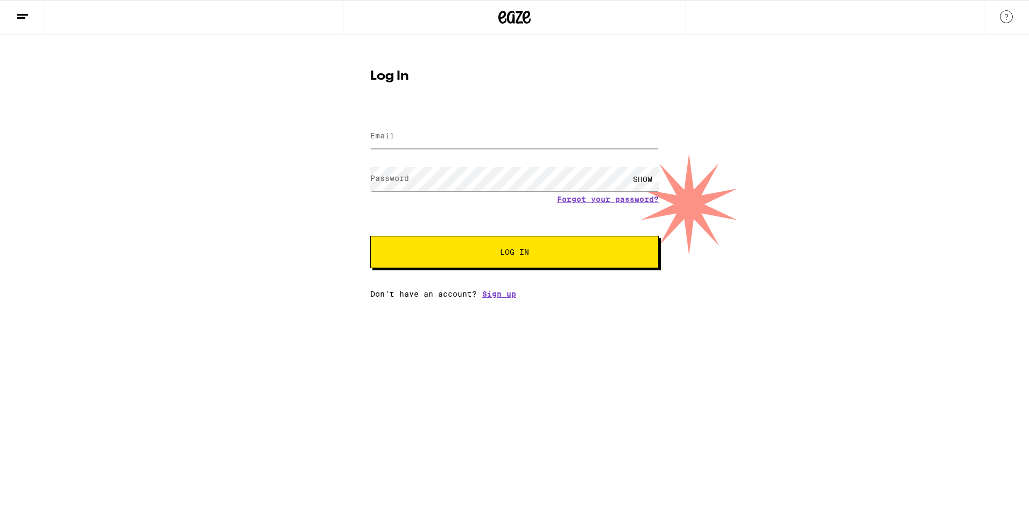
click at [464, 138] on input "Email" at bounding box center [514, 136] width 289 height 24
type input "[EMAIL_ADDRESS][DOMAIN_NAME]"
click at [370, 236] on button "Log In" at bounding box center [514, 252] width 289 height 32
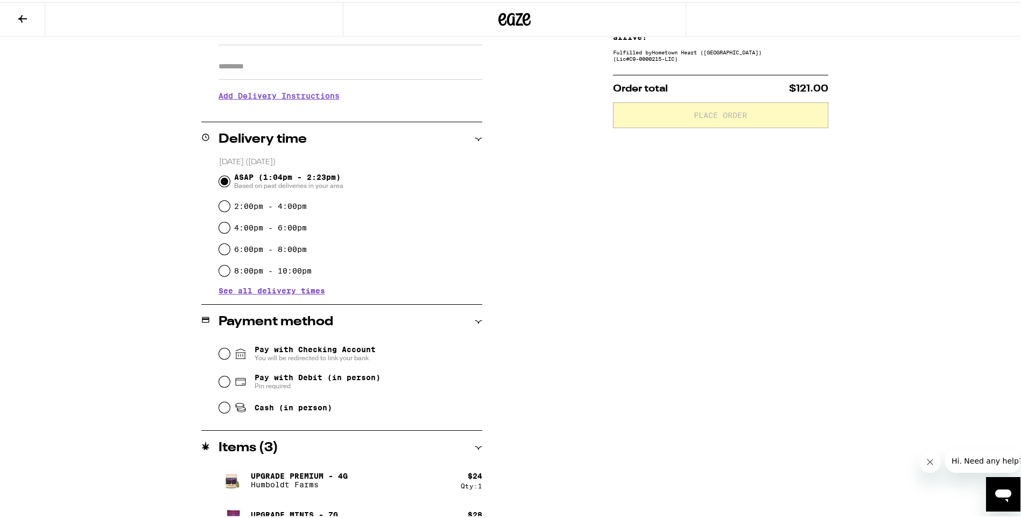
scroll to position [26, 0]
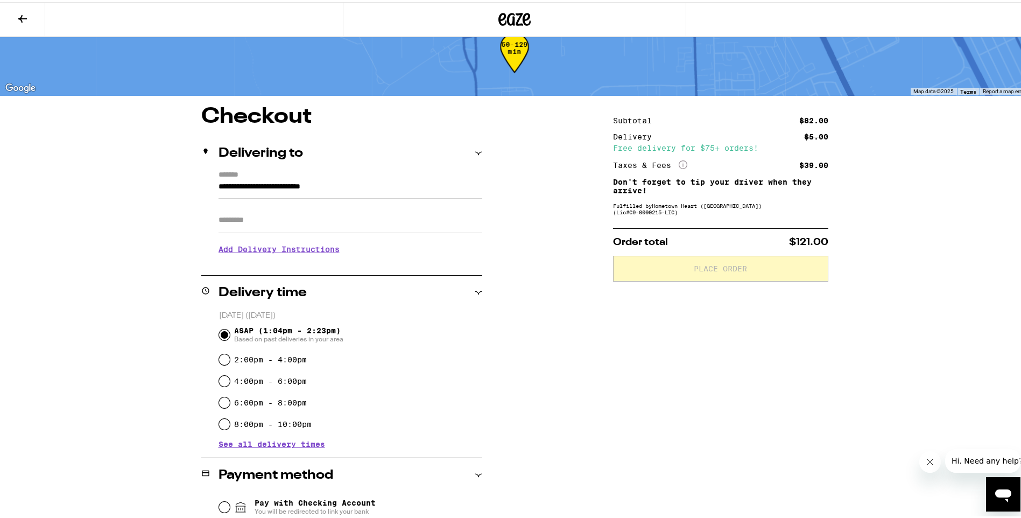
click at [19, 19] on icon at bounding box center [22, 16] width 13 height 13
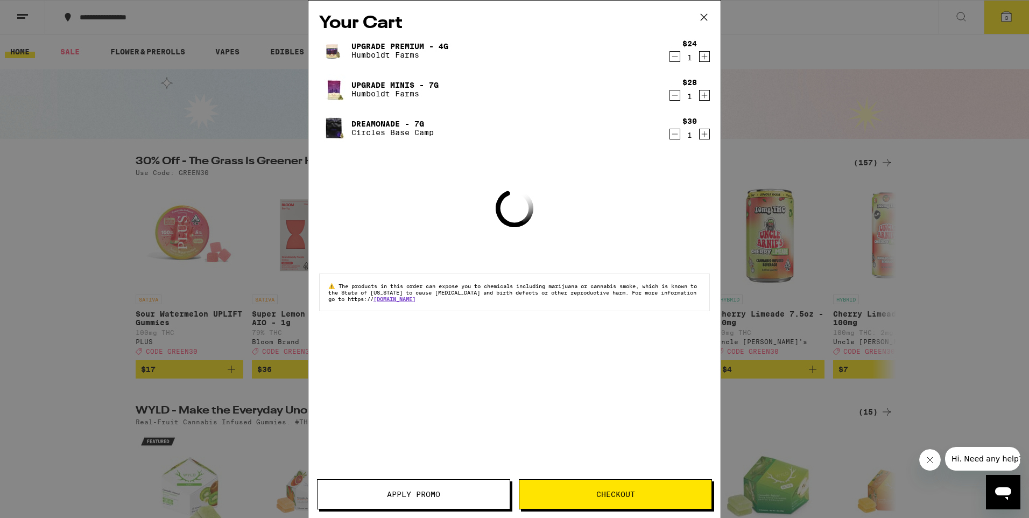
click at [409, 497] on span "Apply Promo" at bounding box center [413, 494] width 53 height 8
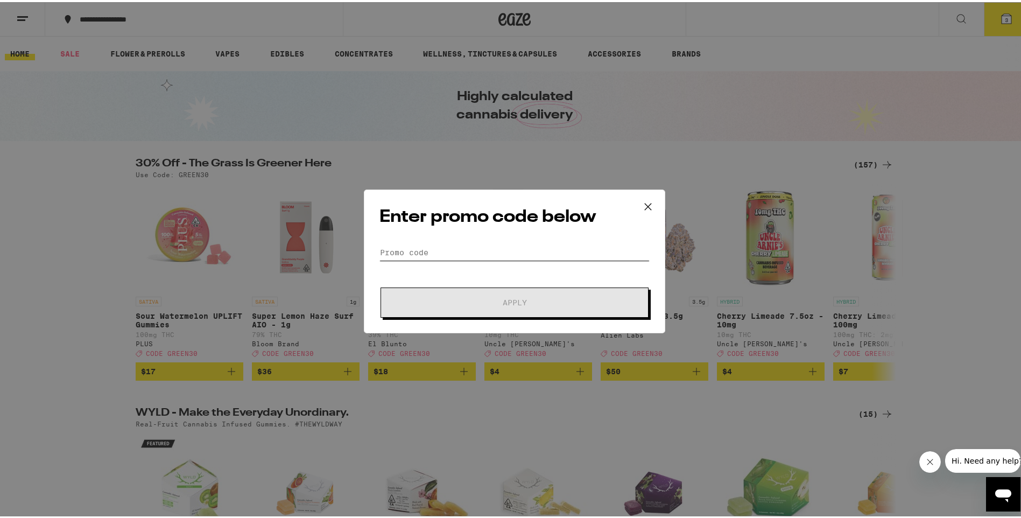
click at [427, 257] on input "Promo Code" at bounding box center [515, 250] width 270 height 16
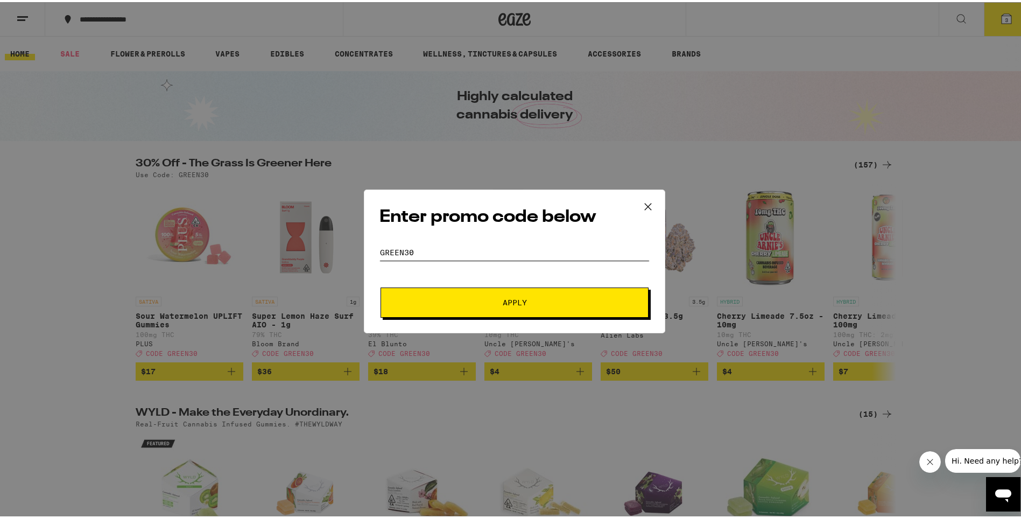
type input "green30"
click at [536, 295] on button "Apply" at bounding box center [515, 300] width 268 height 30
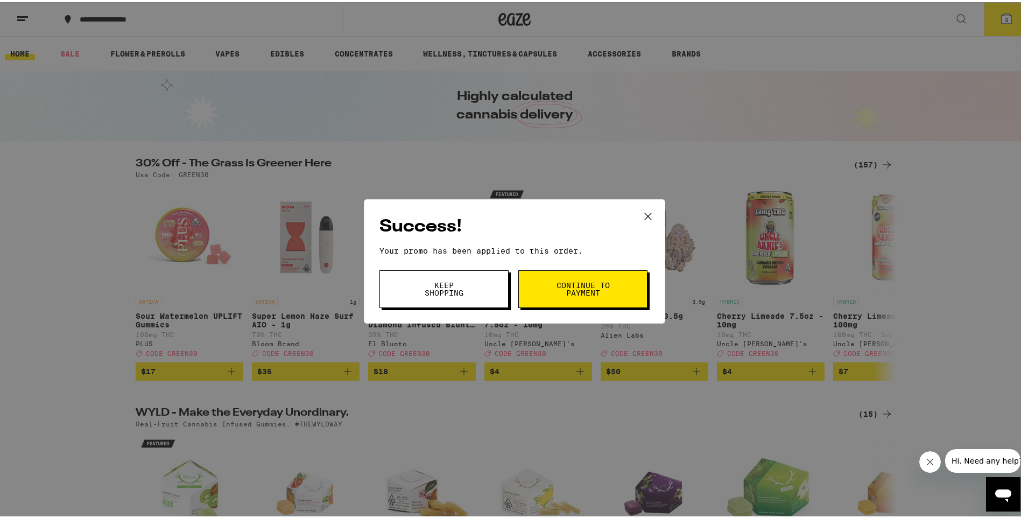
click at [580, 292] on span "Continue to payment" at bounding box center [583, 286] width 55 height 15
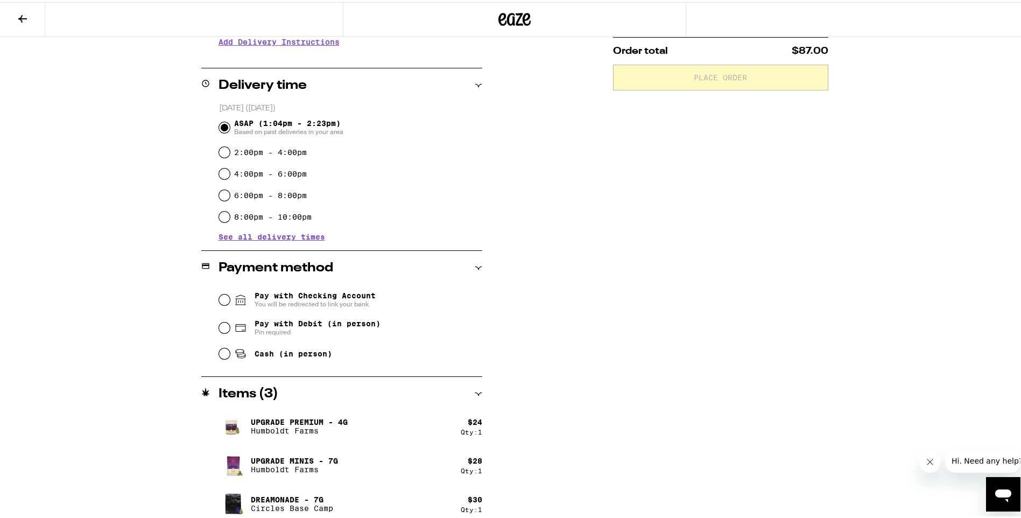
scroll to position [242, 0]
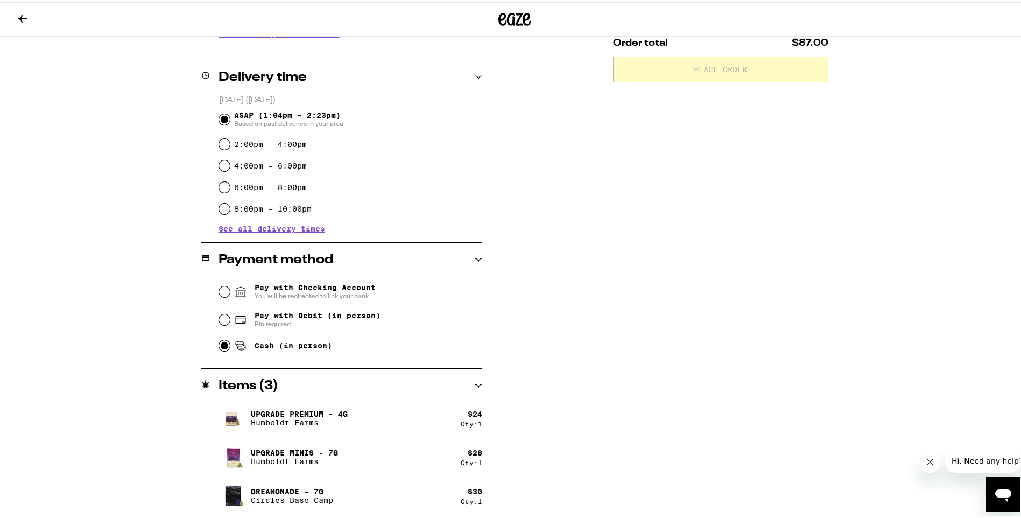
click at [220, 342] on input "Cash (in person)" at bounding box center [224, 343] width 11 height 11
radio input "true"
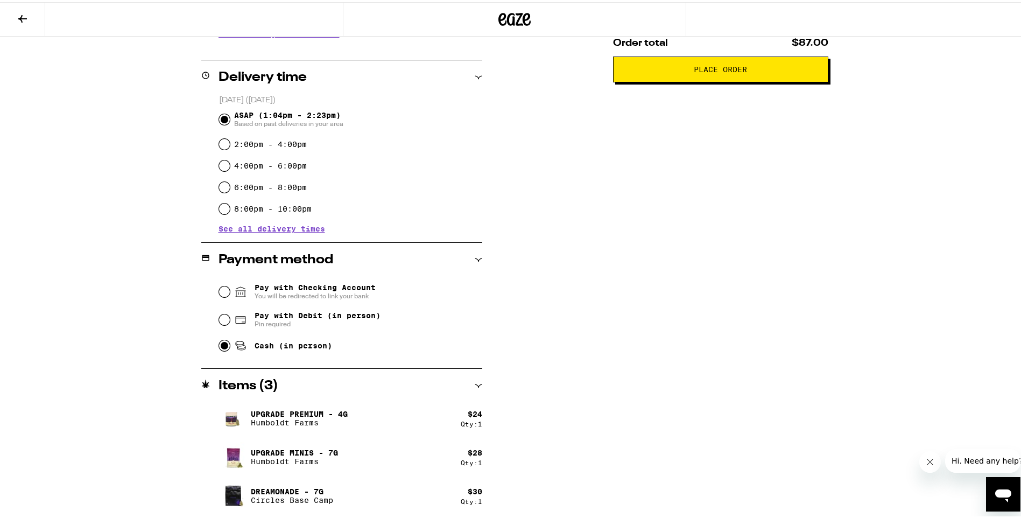
click at [737, 71] on span "Place Order" at bounding box center [720, 68] width 53 height 8
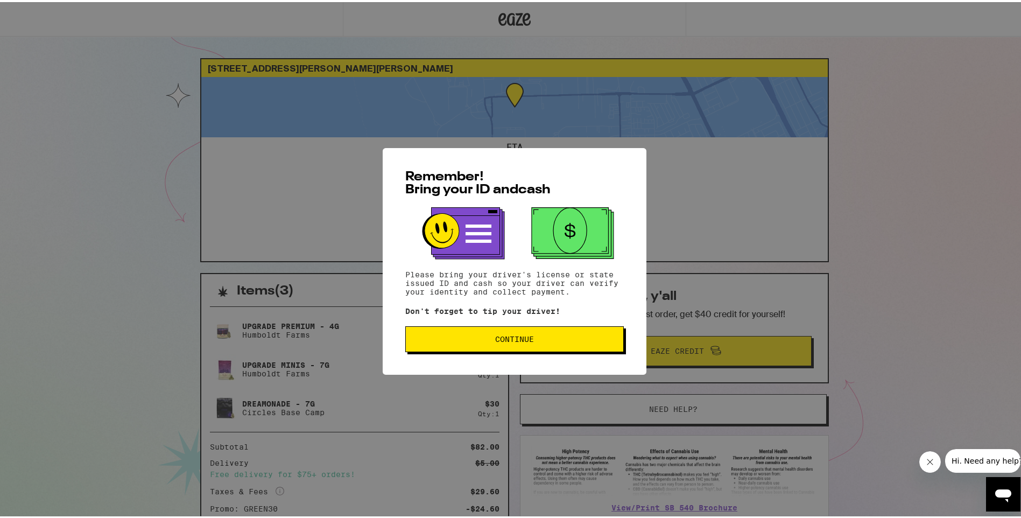
click at [549, 335] on span "Continue" at bounding box center [515, 337] width 200 height 8
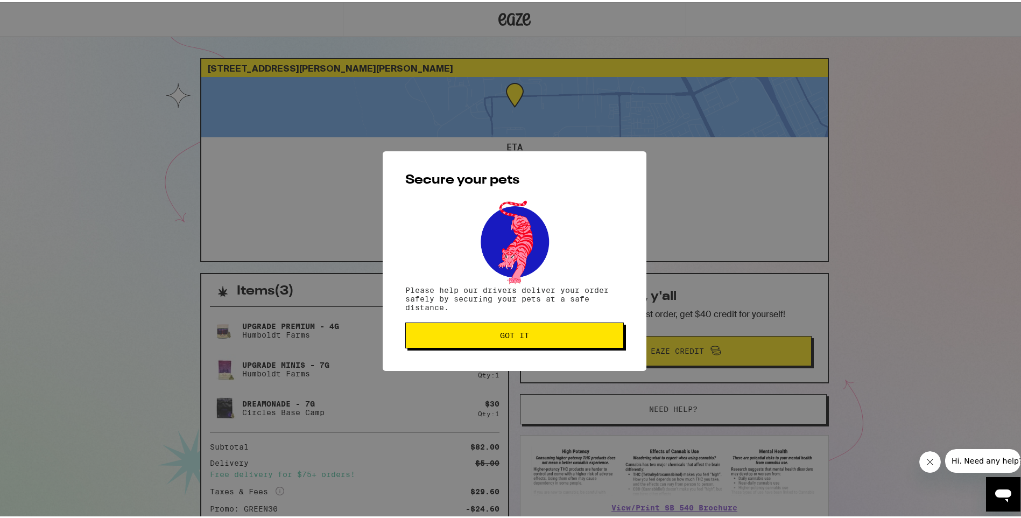
click at [520, 330] on button "Got it" at bounding box center [514, 333] width 219 height 26
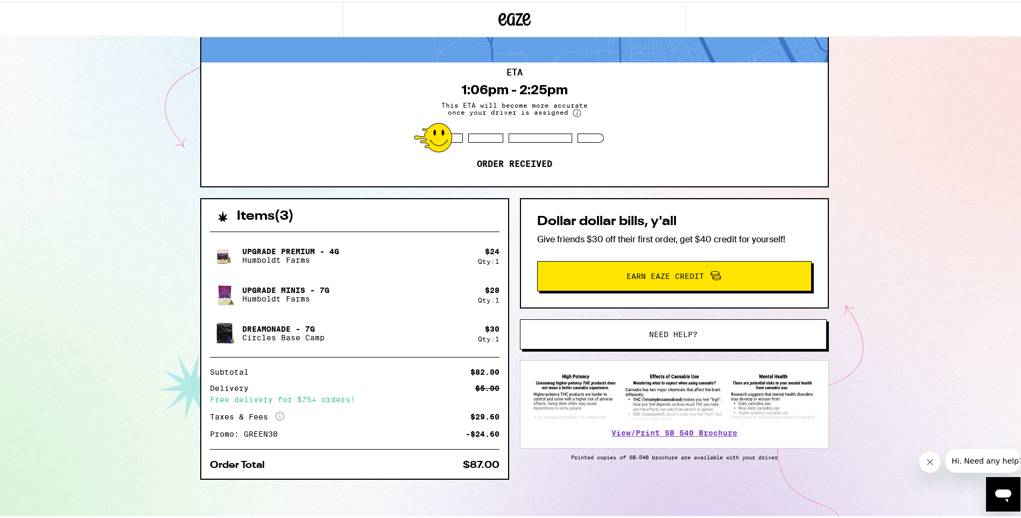
scroll to position [78, 0]
